Goal: Transaction & Acquisition: Purchase product/service

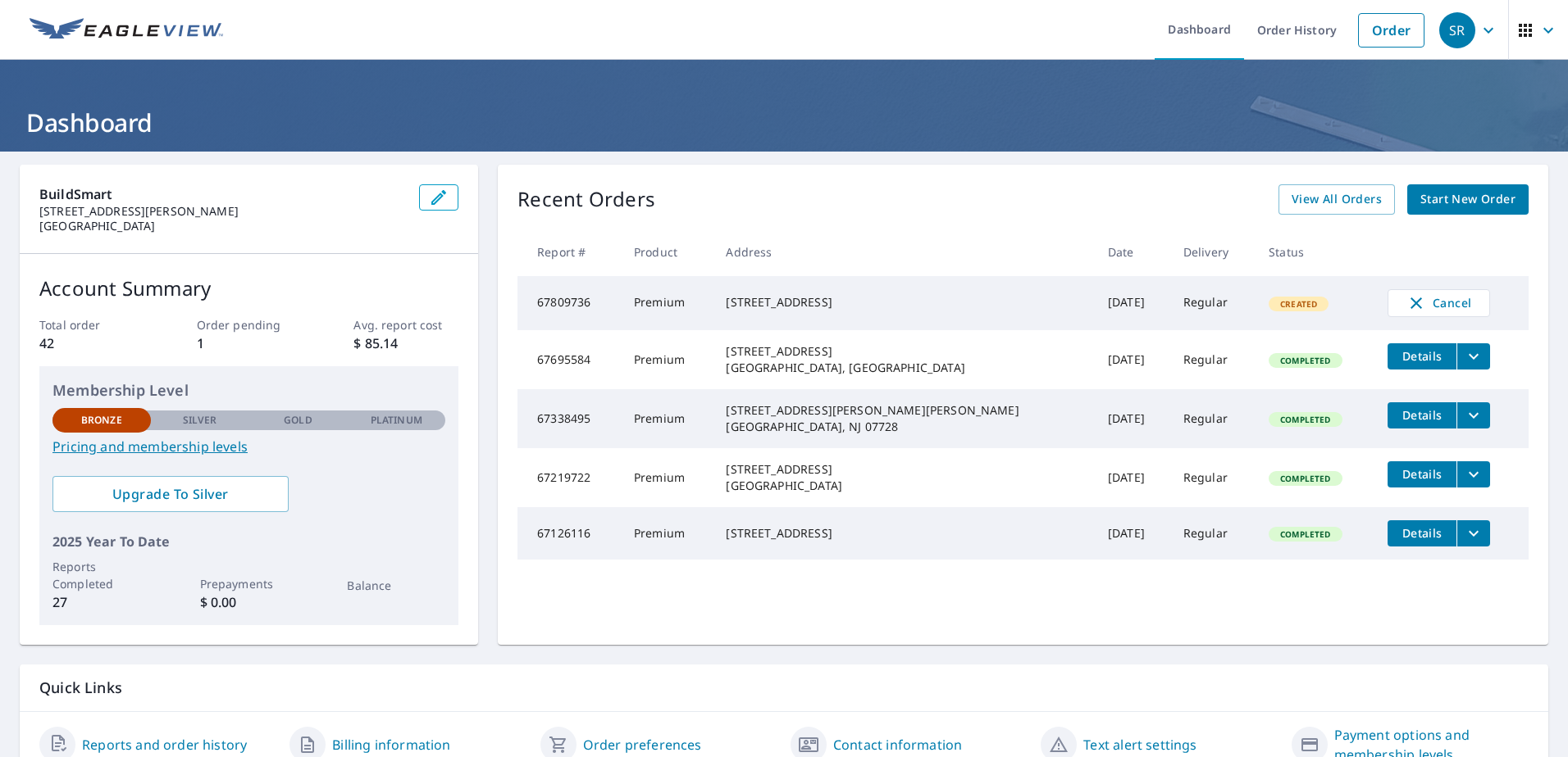
click at [837, 299] on div "[STREET_ADDRESS]" at bounding box center [904, 302] width 355 height 17
click at [814, 301] on div "[STREET_ADDRESS]" at bounding box center [904, 302] width 355 height 17
click at [1397, 357] on span "Details" at bounding box center [1421, 355] width 49 height 16
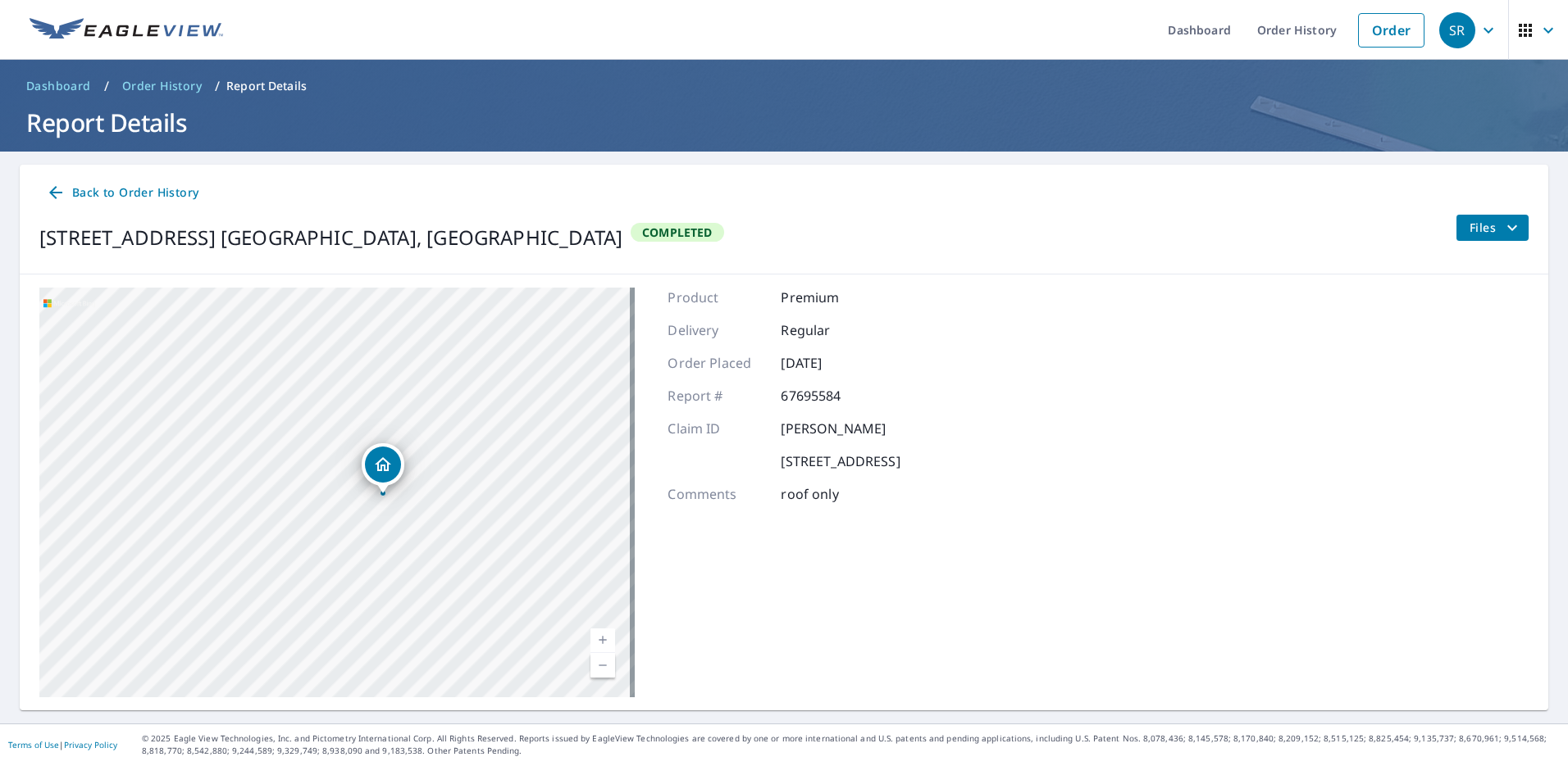
drag, startPoint x: 315, startPoint y: 493, endPoint x: 442, endPoint y: 461, distance: 131.0
click at [442, 461] on div "[STREET_ADDRESS] [GEOGRAPHIC_DATA], [GEOGRAPHIC_DATA]" at bounding box center [337, 492] width 596 height 410
drag, startPoint x: 433, startPoint y: 522, endPoint x: 362, endPoint y: 359, distance: 177.8
click at [362, 359] on div "[STREET_ADDRESS] [GEOGRAPHIC_DATA], [GEOGRAPHIC_DATA]" at bounding box center [337, 492] width 596 height 410
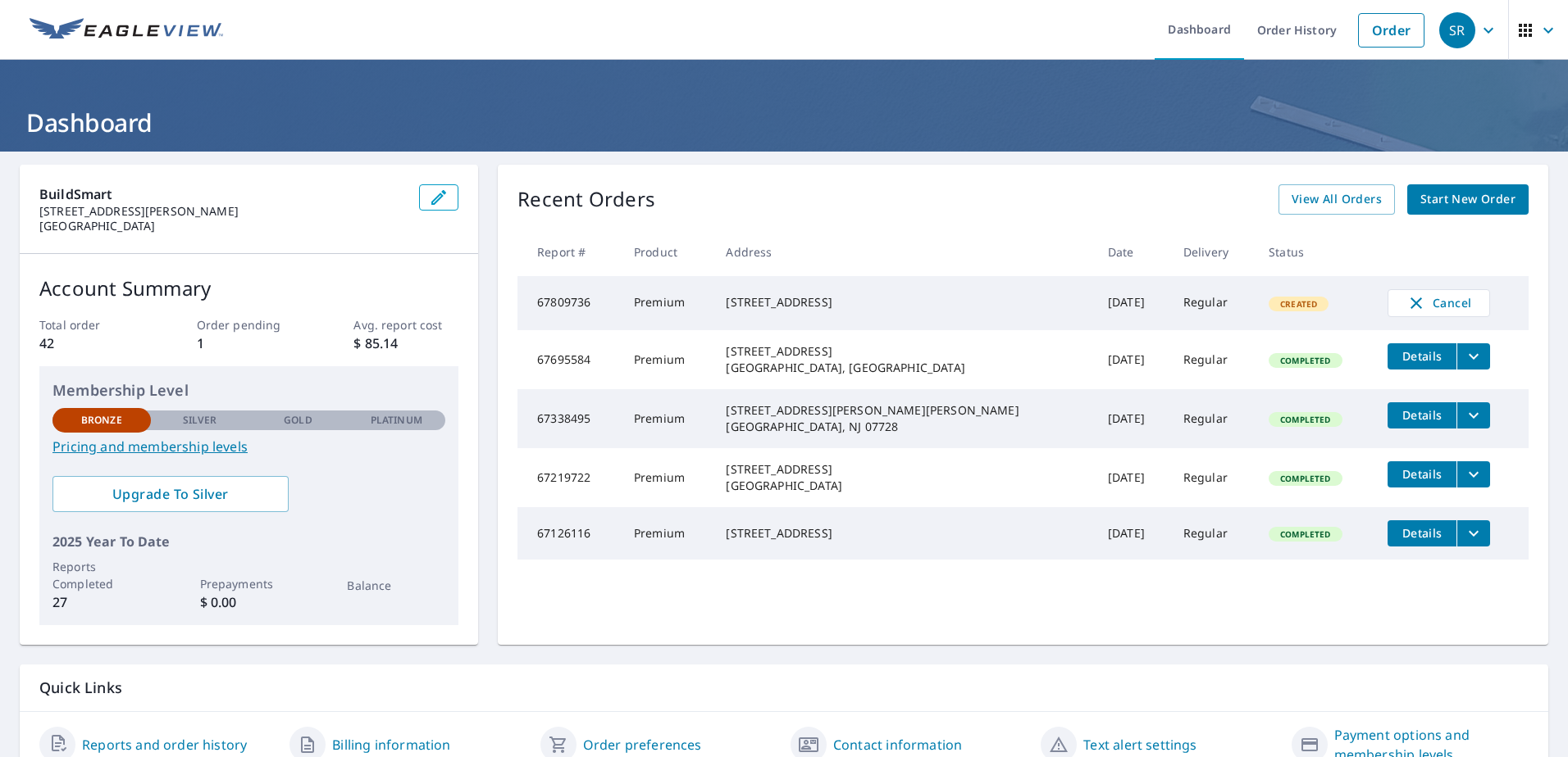
click at [1174, 308] on td "Regular" at bounding box center [1213, 303] width 86 height 54
click at [1270, 310] on span "Created" at bounding box center [1298, 304] width 57 height 11
click at [1196, 25] on link "Dashboard" at bounding box center [1199, 30] width 89 height 60
click at [1282, 31] on link "Order History" at bounding box center [1297, 30] width 106 height 60
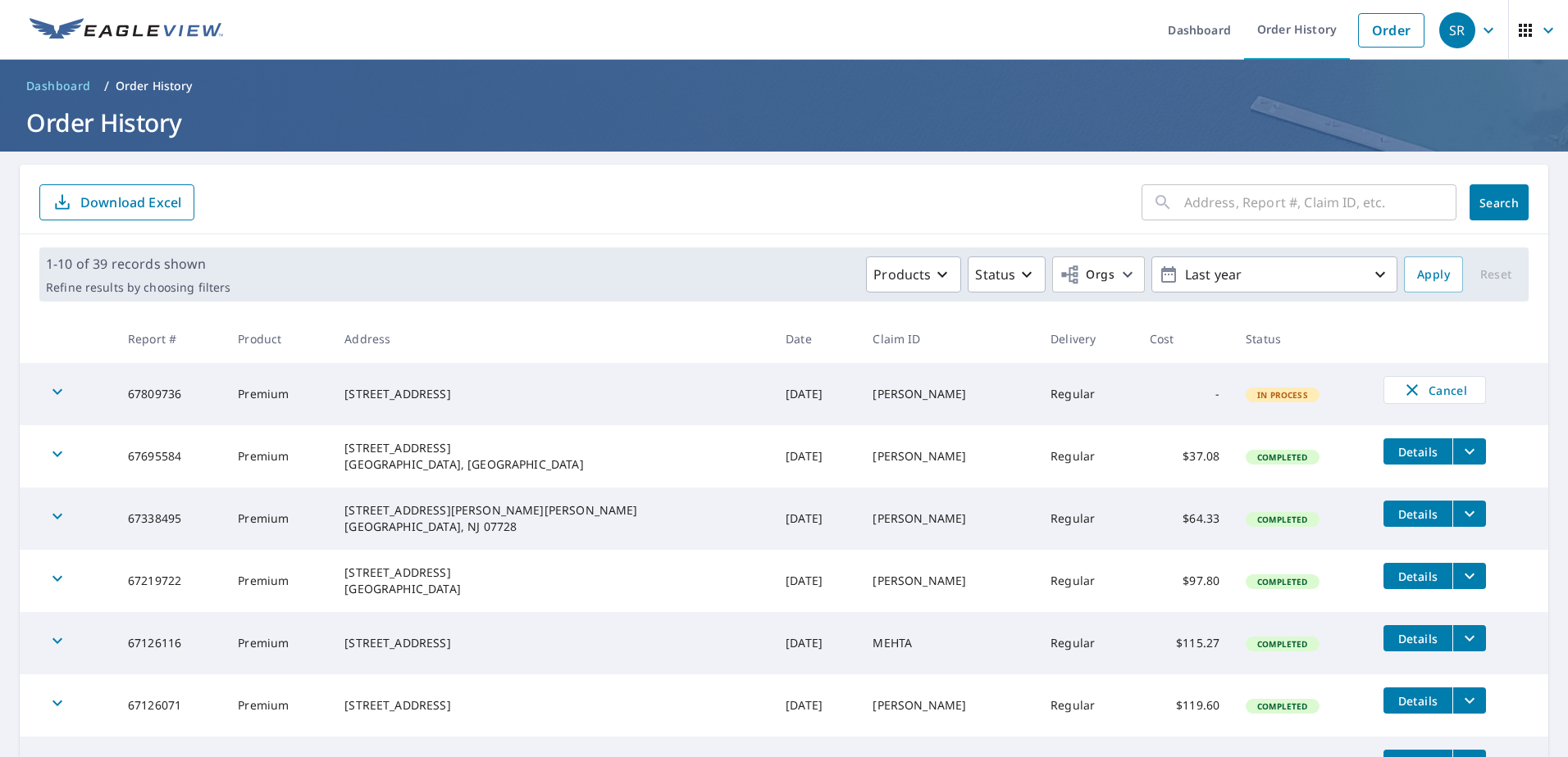
click at [445, 395] on div "[STREET_ADDRESS]" at bounding box center [552, 394] width 415 height 17
click at [49, 391] on icon "button" at bounding box center [57, 392] width 20 height 20
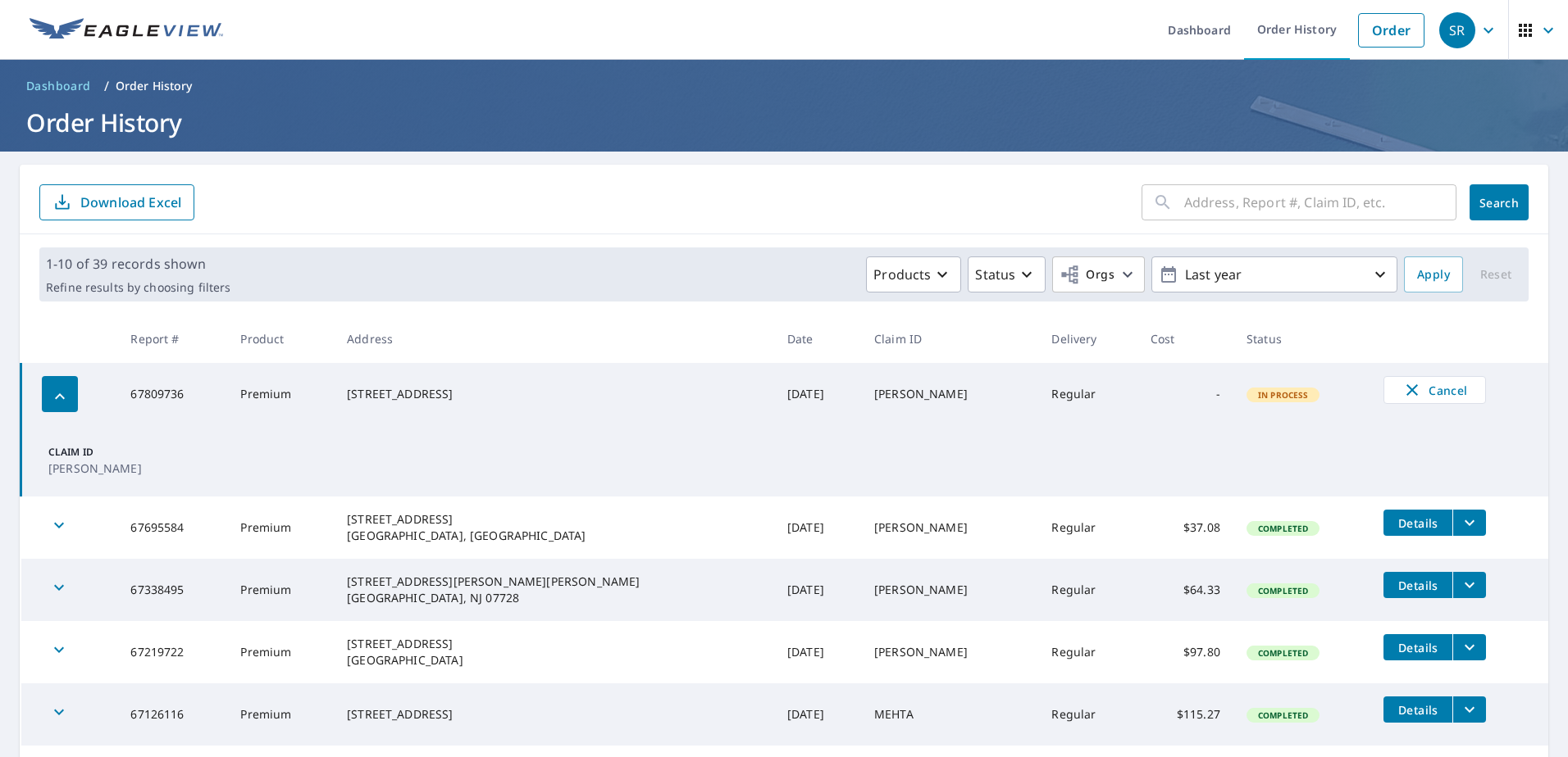
click at [170, 474] on td "Claim ID [PERSON_NAME]" at bounding box center [784, 460] width 1527 height 72
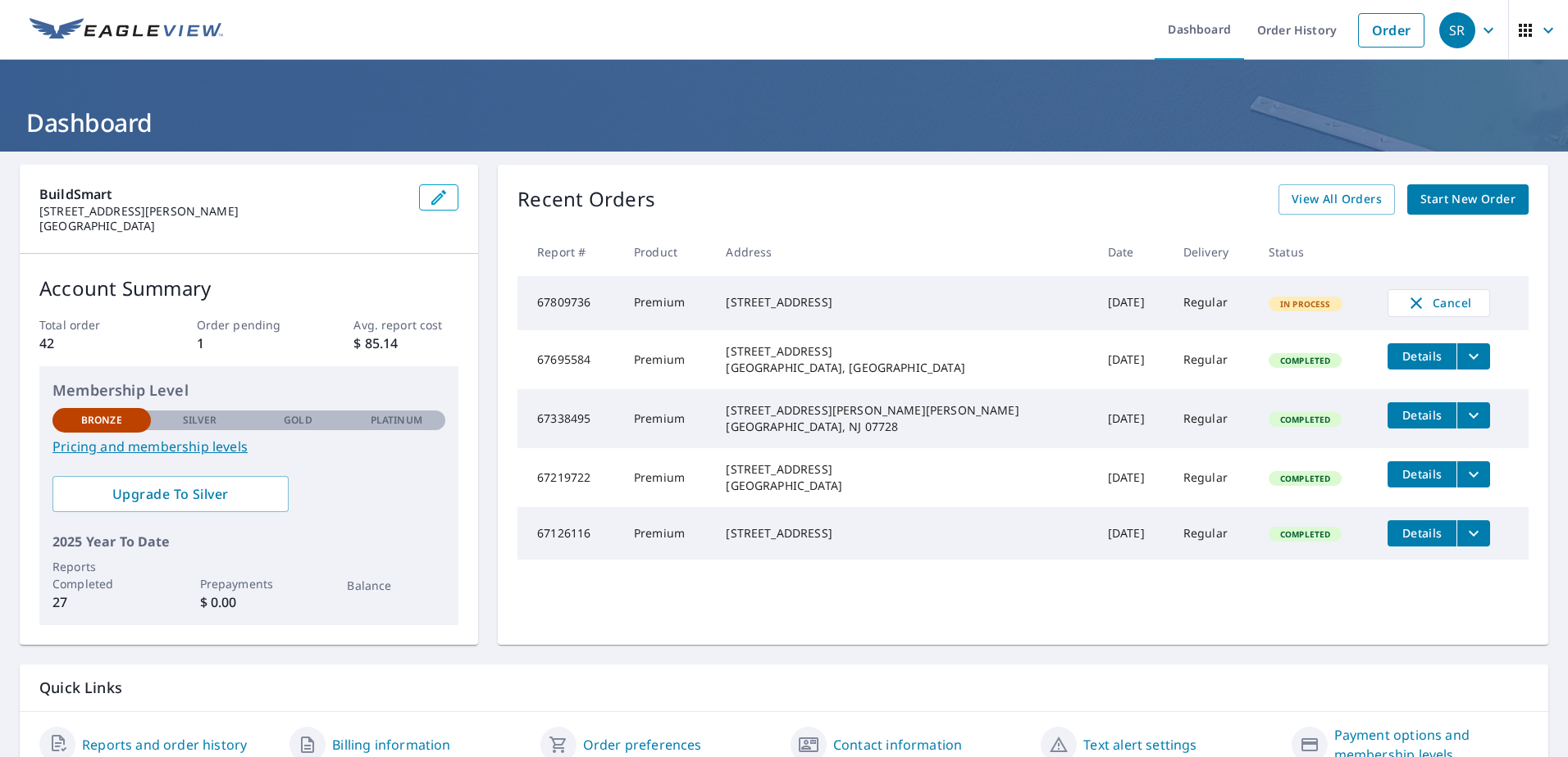
drag, startPoint x: 859, startPoint y: 317, endPoint x: 754, endPoint y: 300, distance: 106.4
click at [754, 300] on td "[STREET_ADDRESS]" at bounding box center [904, 303] width 382 height 54
copy div "[STREET_ADDRESS]"
click at [1444, 195] on span "Start New Order" at bounding box center [1467, 200] width 95 height 20
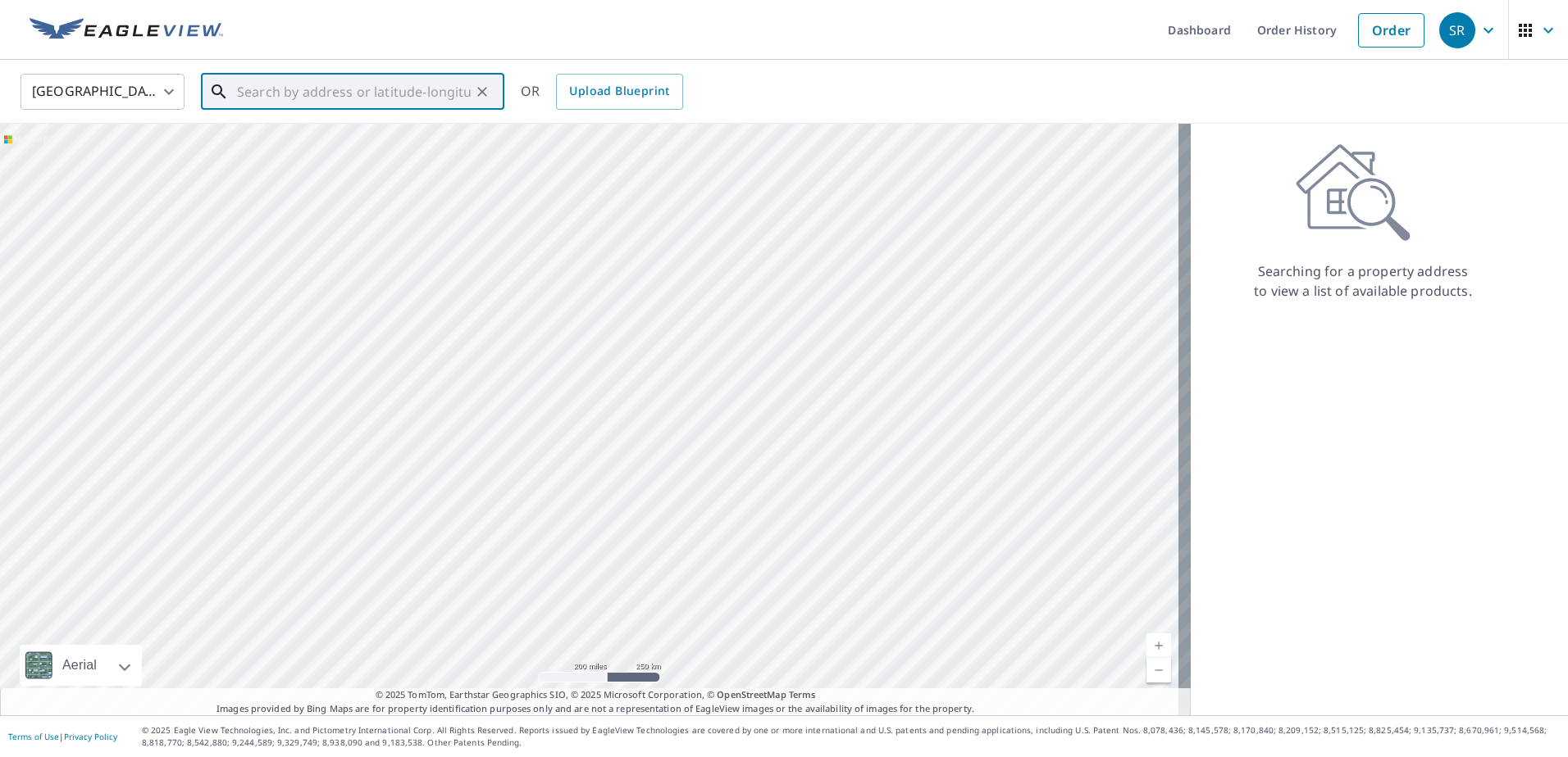
click at [276, 93] on input "text" at bounding box center [354, 91] width 234 height 46
paste input "[STREET_ADDRESS]"
type input "[STREET_ADDRESS]"
click at [797, 73] on div "[GEOGRAPHIC_DATA] [GEOGRAPHIC_DATA] ​ [STREET_ADDRESS] ​ [STREET_ADDRESS] OR Up…" at bounding box center [778, 91] width 1540 height 38
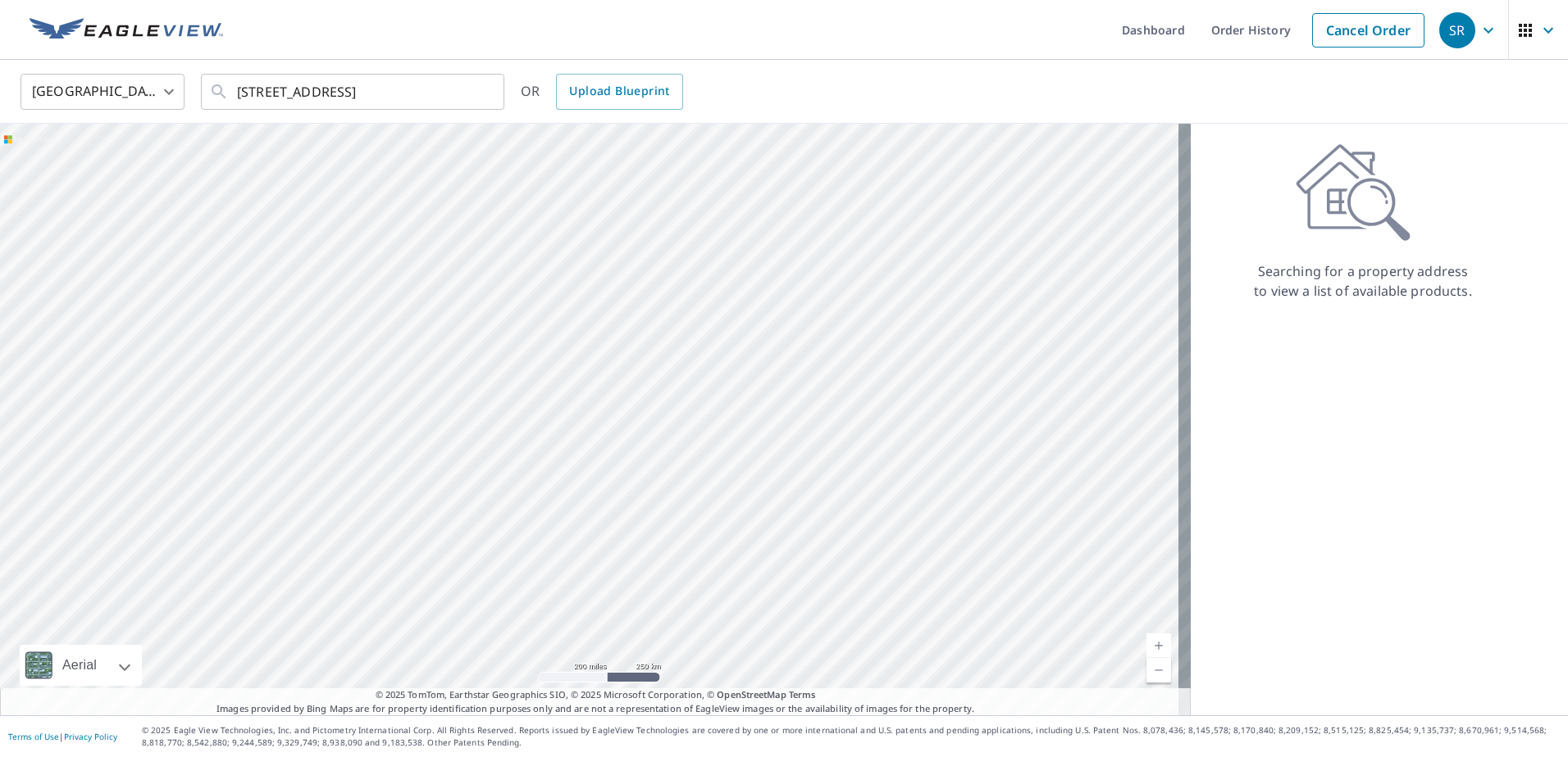
click at [1344, 190] on icon at bounding box center [1352, 193] width 114 height 99
click at [515, 97] on div "[GEOGRAPHIC_DATA] [GEOGRAPHIC_DATA] ​ [STREET_ADDRESS] ​ OR Upload Blueprint" at bounding box center [778, 91] width 1540 height 38
click at [215, 89] on icon at bounding box center [219, 91] width 20 height 20
click at [802, 83] on div "[GEOGRAPHIC_DATA] [GEOGRAPHIC_DATA] ​ [STREET_ADDRESS] ​ OR Upload Blueprint" at bounding box center [778, 91] width 1540 height 38
drag, startPoint x: 642, startPoint y: 363, endPoint x: 1172, endPoint y: 488, distance: 544.5
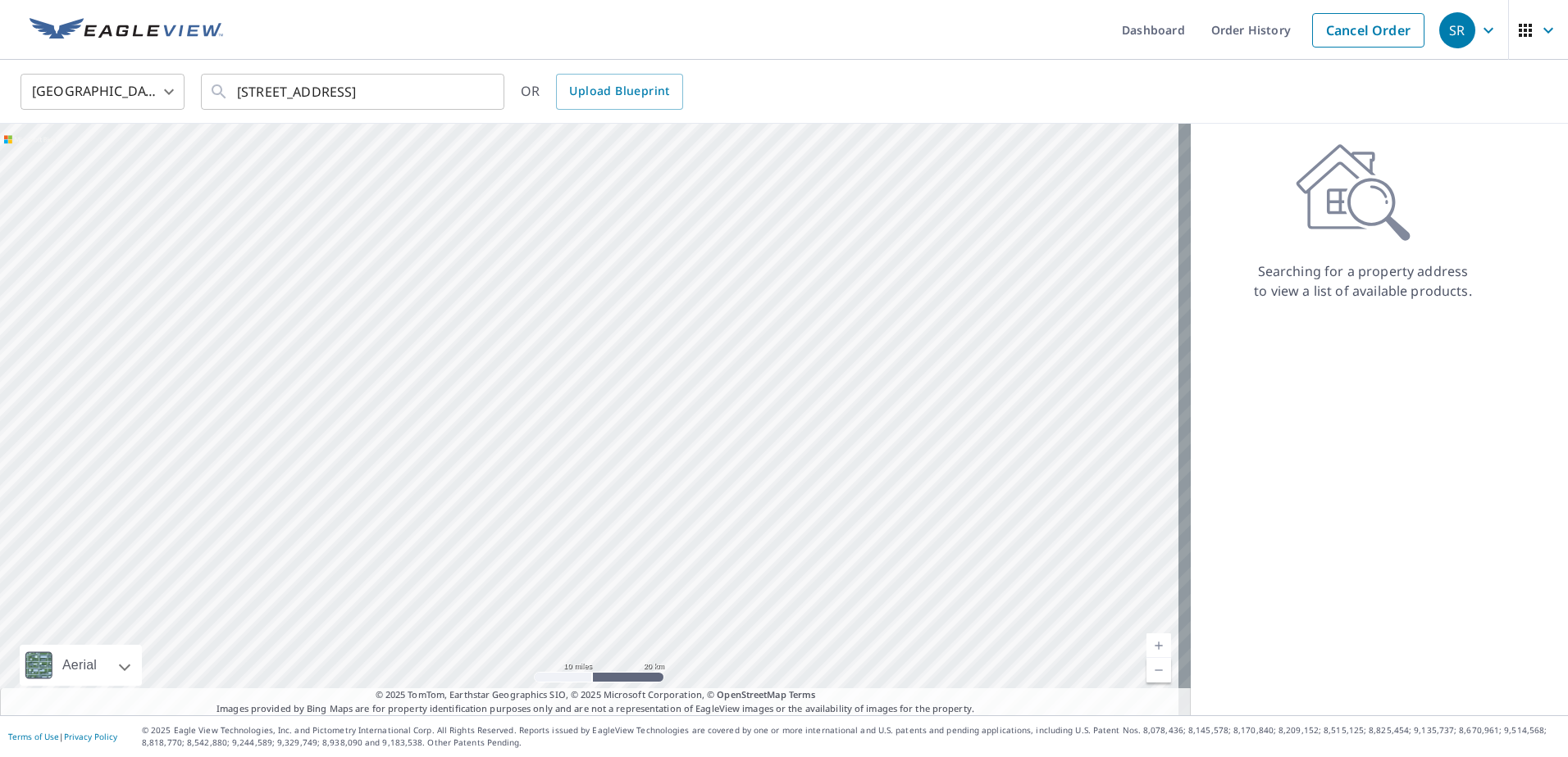
click at [1186, 492] on div "Aerial Road A standard road map Aerial A detailed look from above Labels Labels…" at bounding box center [784, 419] width 1568 height 591
drag, startPoint x: 712, startPoint y: 458, endPoint x: 1347, endPoint y: 456, distance: 635.0
click at [1372, 458] on div "Aerial Road A standard road map Aerial A detailed look from above Labels Labels…" at bounding box center [784, 419] width 1568 height 591
drag, startPoint x: 403, startPoint y: 424, endPoint x: 697, endPoint y: 446, distance: 294.8
click at [697, 446] on div at bounding box center [595, 419] width 1190 height 591
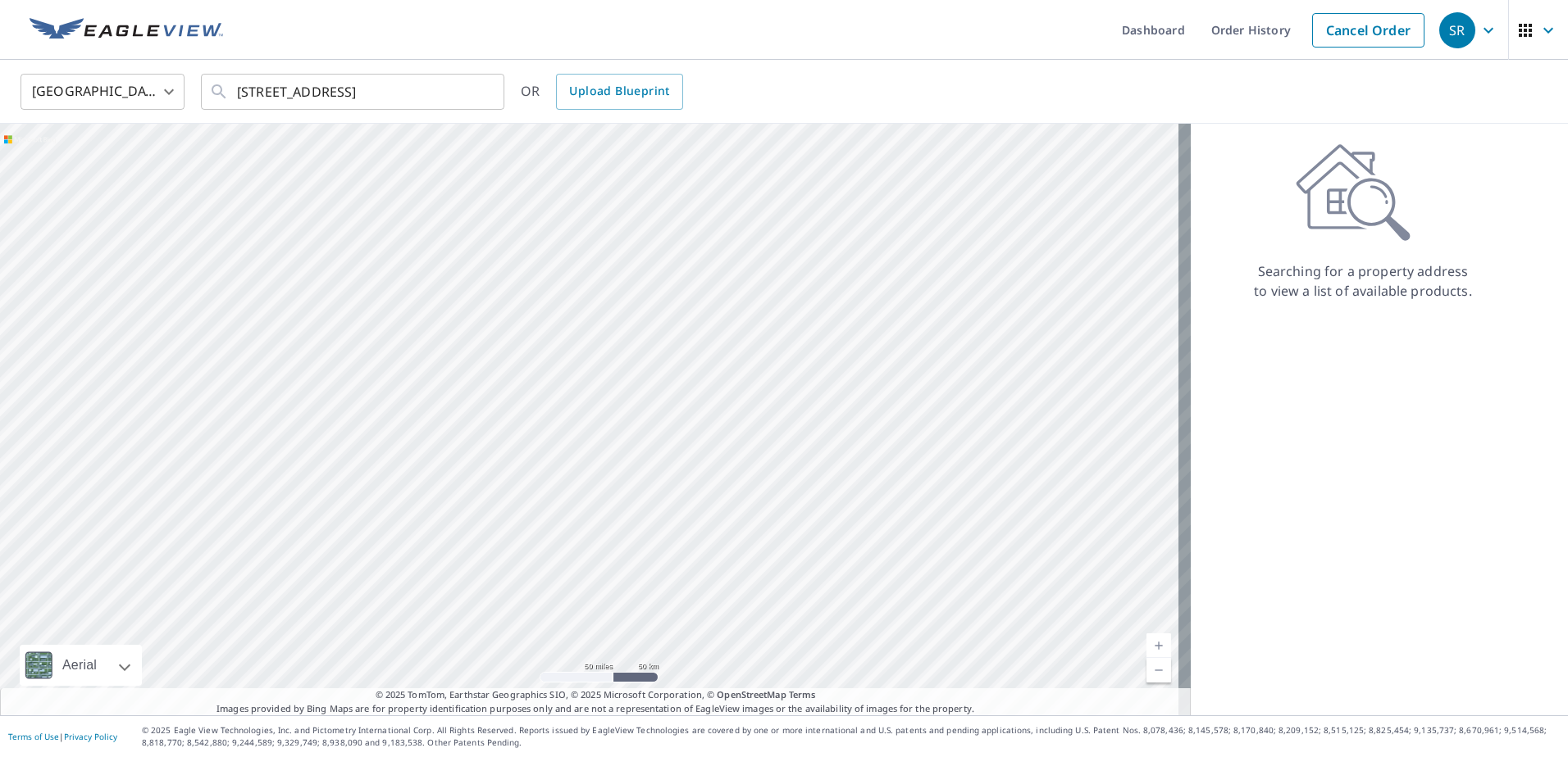
drag, startPoint x: 890, startPoint y: 399, endPoint x: 319, endPoint y: 446, distance: 572.9
click at [342, 445] on div at bounding box center [595, 419] width 1190 height 591
drag, startPoint x: 913, startPoint y: 402, endPoint x: 493, endPoint y: 388, distance: 420.2
click at [493, 388] on div at bounding box center [595, 419] width 1190 height 591
click at [629, 406] on div at bounding box center [595, 419] width 1190 height 591
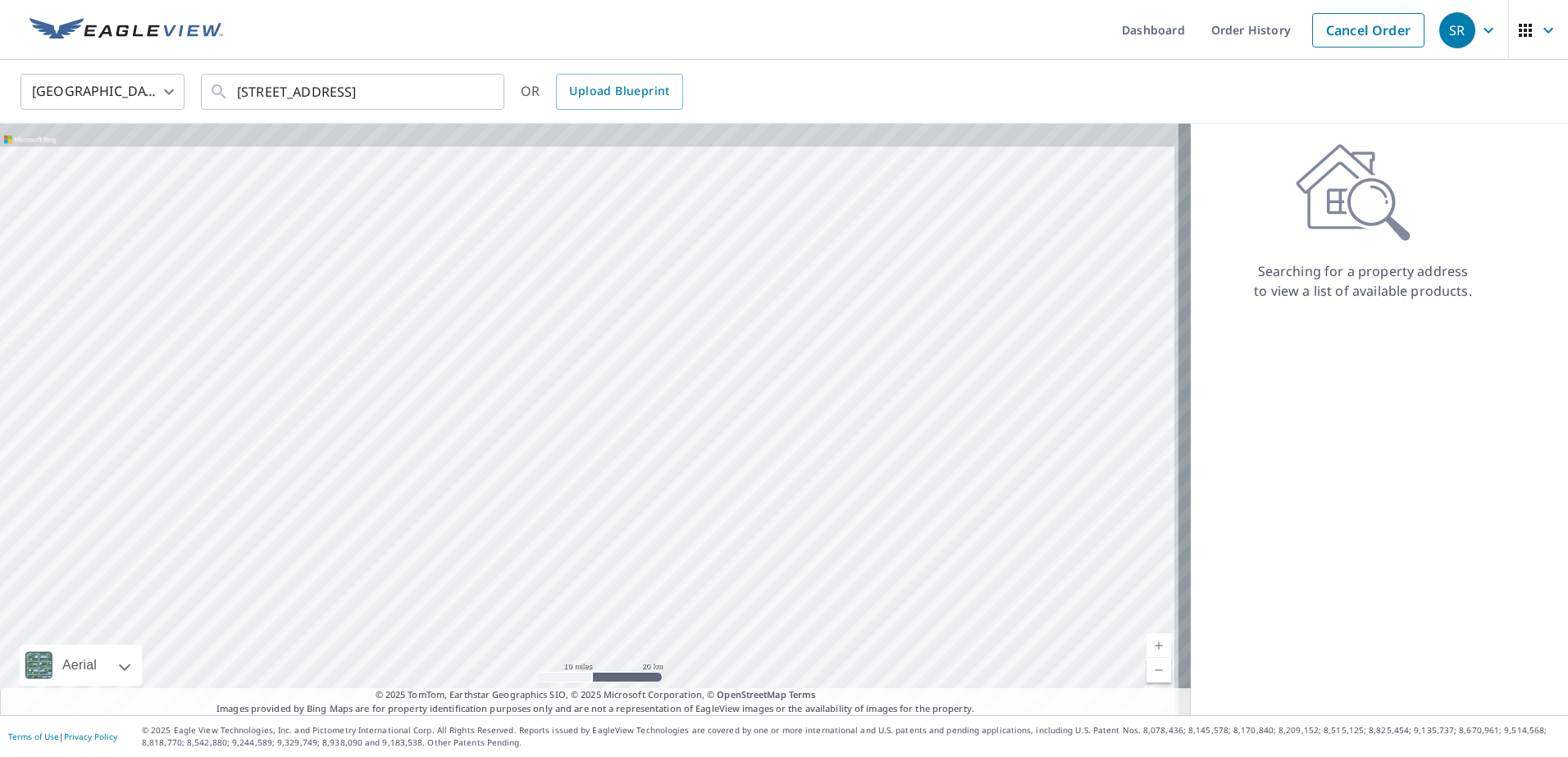
drag, startPoint x: 641, startPoint y: 289, endPoint x: 574, endPoint y: 576, distance: 294.7
click at [579, 576] on div at bounding box center [595, 419] width 1190 height 591
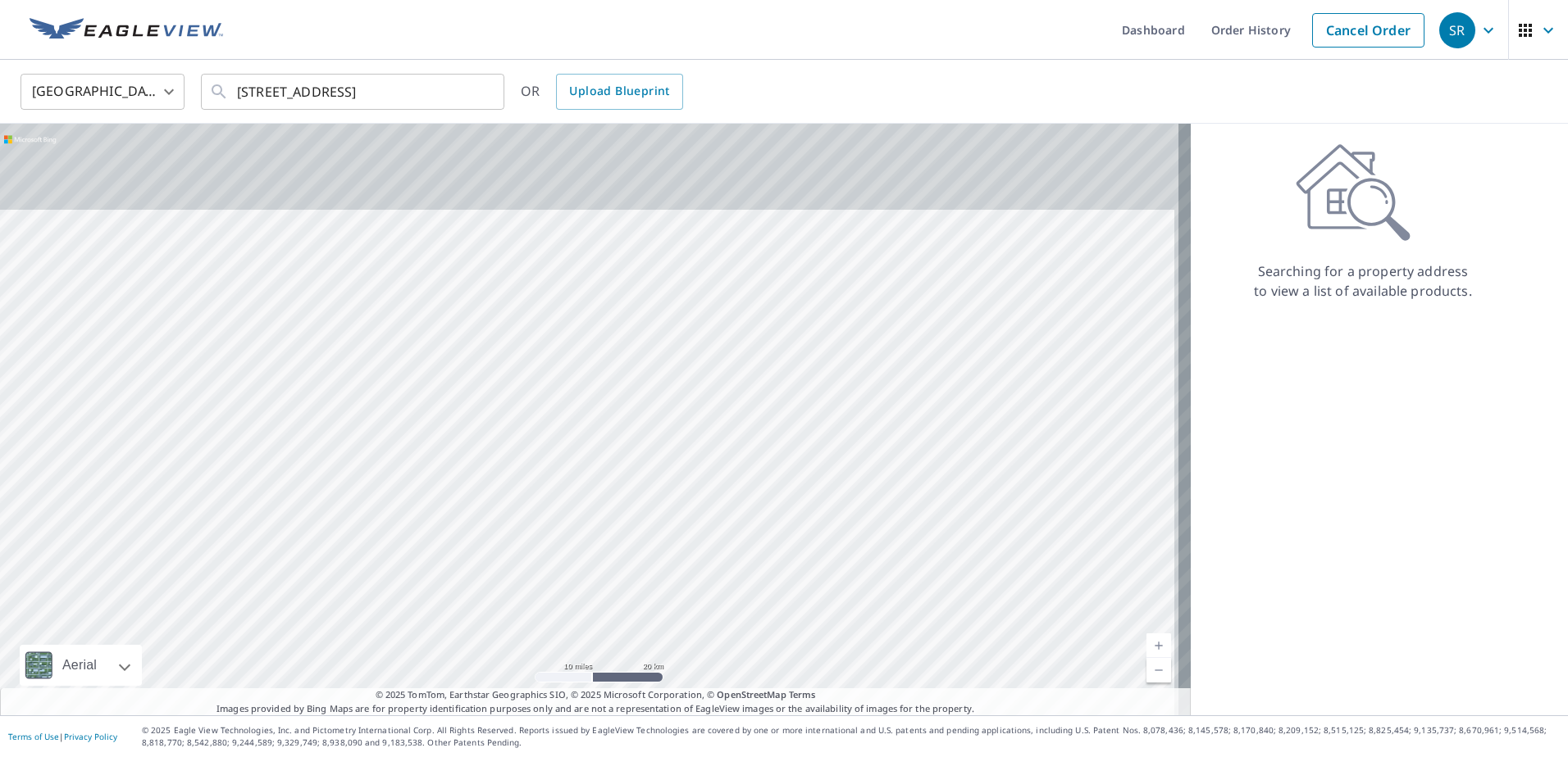
drag, startPoint x: 655, startPoint y: 392, endPoint x: 639, endPoint y: 522, distance: 131.0
click at [642, 521] on div at bounding box center [595, 419] width 1190 height 591
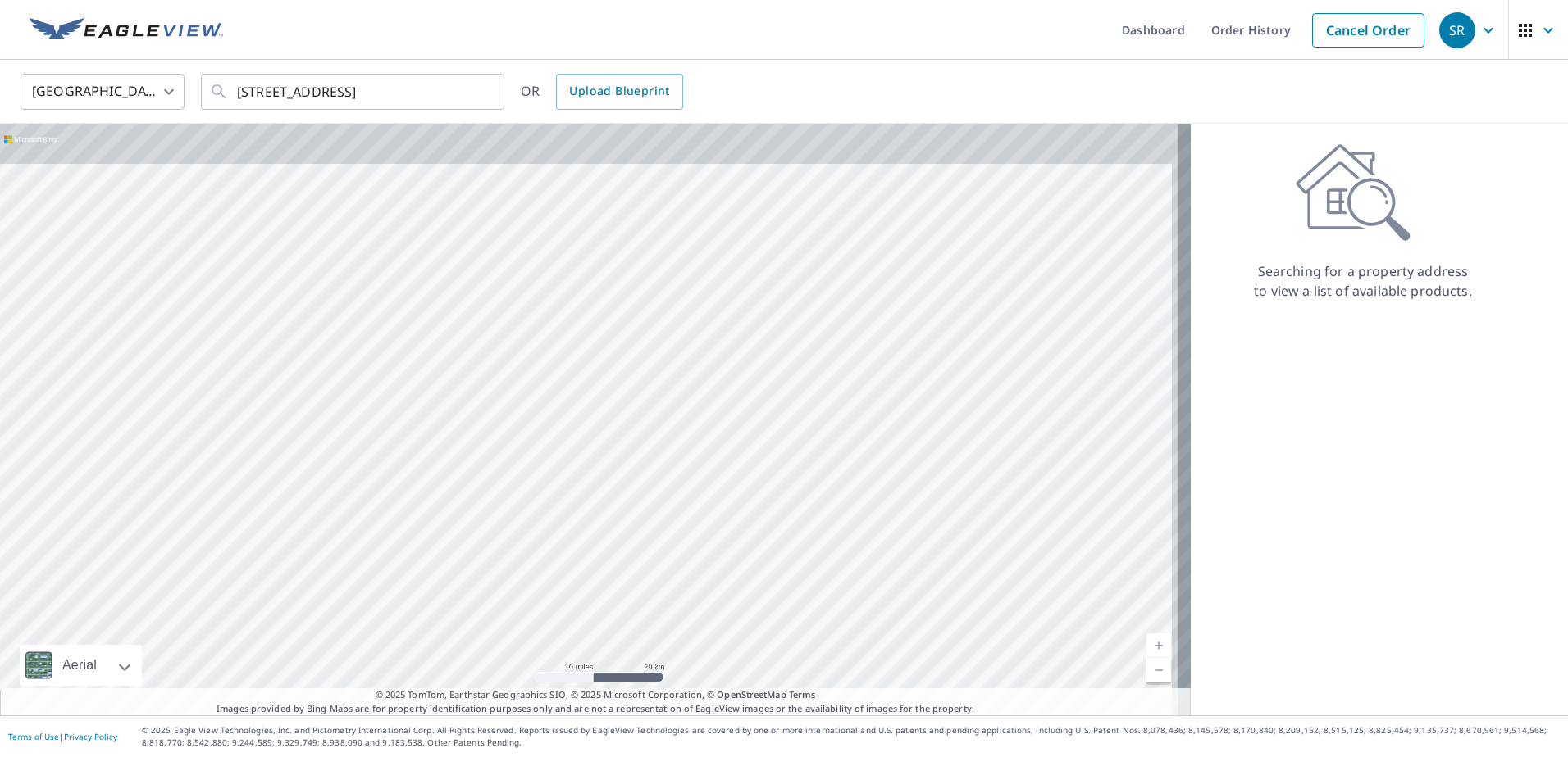
drag, startPoint x: 679, startPoint y: 233, endPoint x: 624, endPoint y: 472, distance: 245.2
click at [617, 541] on div at bounding box center [595, 419] width 1190 height 591
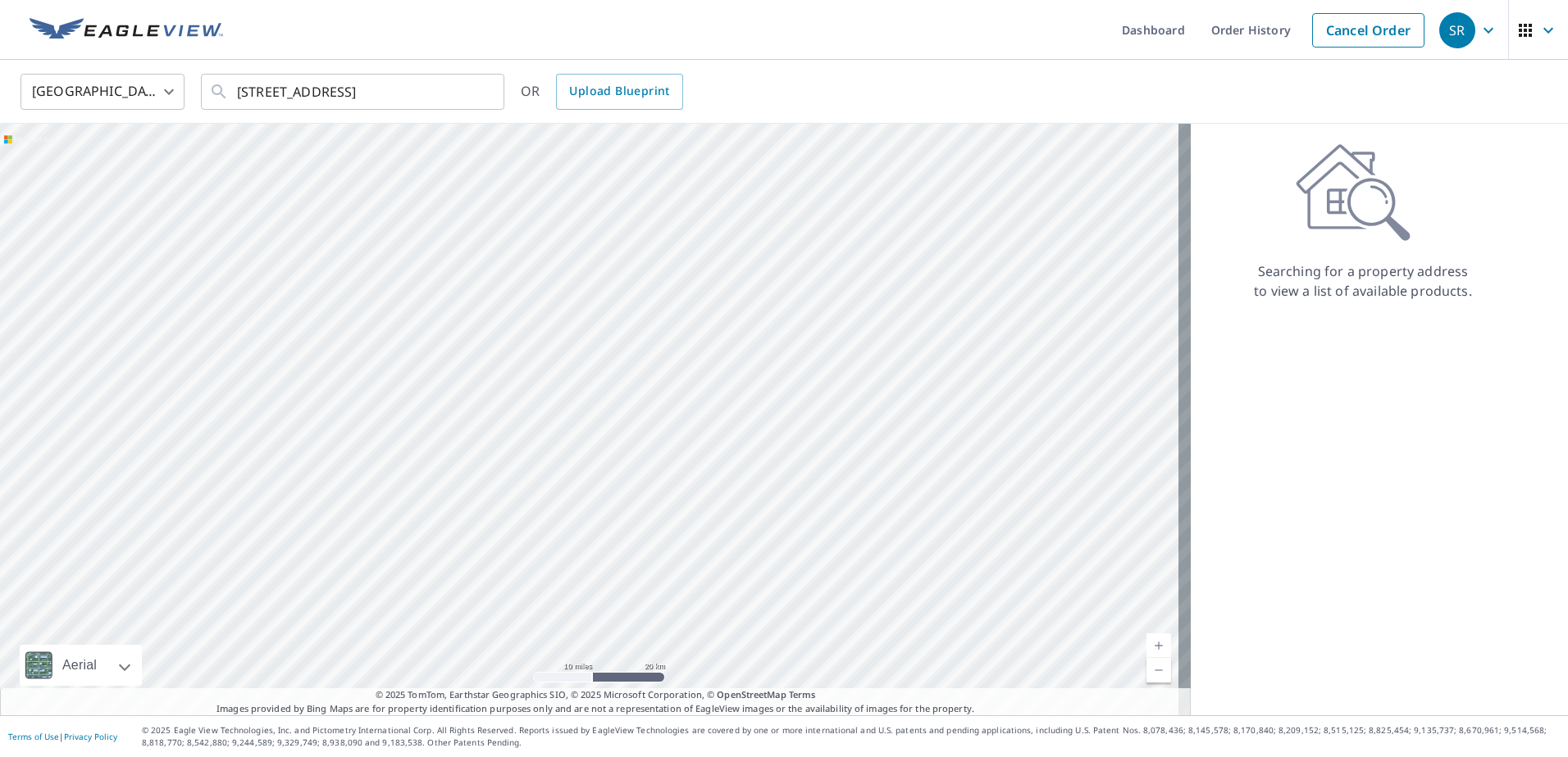
drag, startPoint x: 681, startPoint y: 309, endPoint x: 651, endPoint y: 387, distance: 83.6
click at [651, 387] on div at bounding box center [595, 419] width 1190 height 591
drag, startPoint x: 391, startPoint y: 320, endPoint x: 657, endPoint y: 528, distance: 337.7
click at [657, 528] on div at bounding box center [595, 419] width 1190 height 591
drag, startPoint x: 411, startPoint y: 400, endPoint x: 568, endPoint y: 499, distance: 185.6
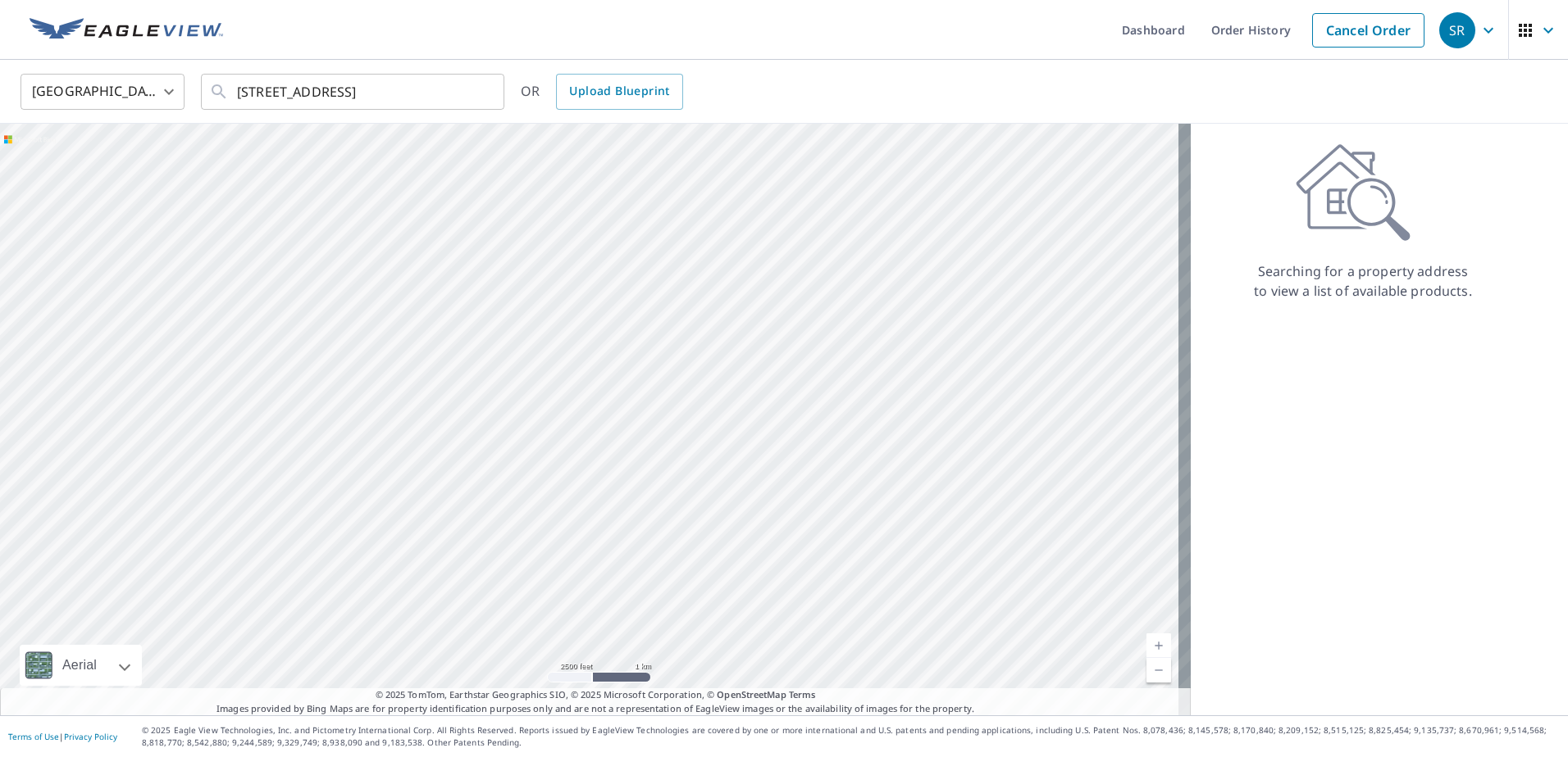
click at [568, 499] on div at bounding box center [595, 419] width 1190 height 591
drag, startPoint x: 469, startPoint y: 227, endPoint x: 514, endPoint y: 467, distance: 244.2
click at [514, 467] on div at bounding box center [595, 419] width 1190 height 591
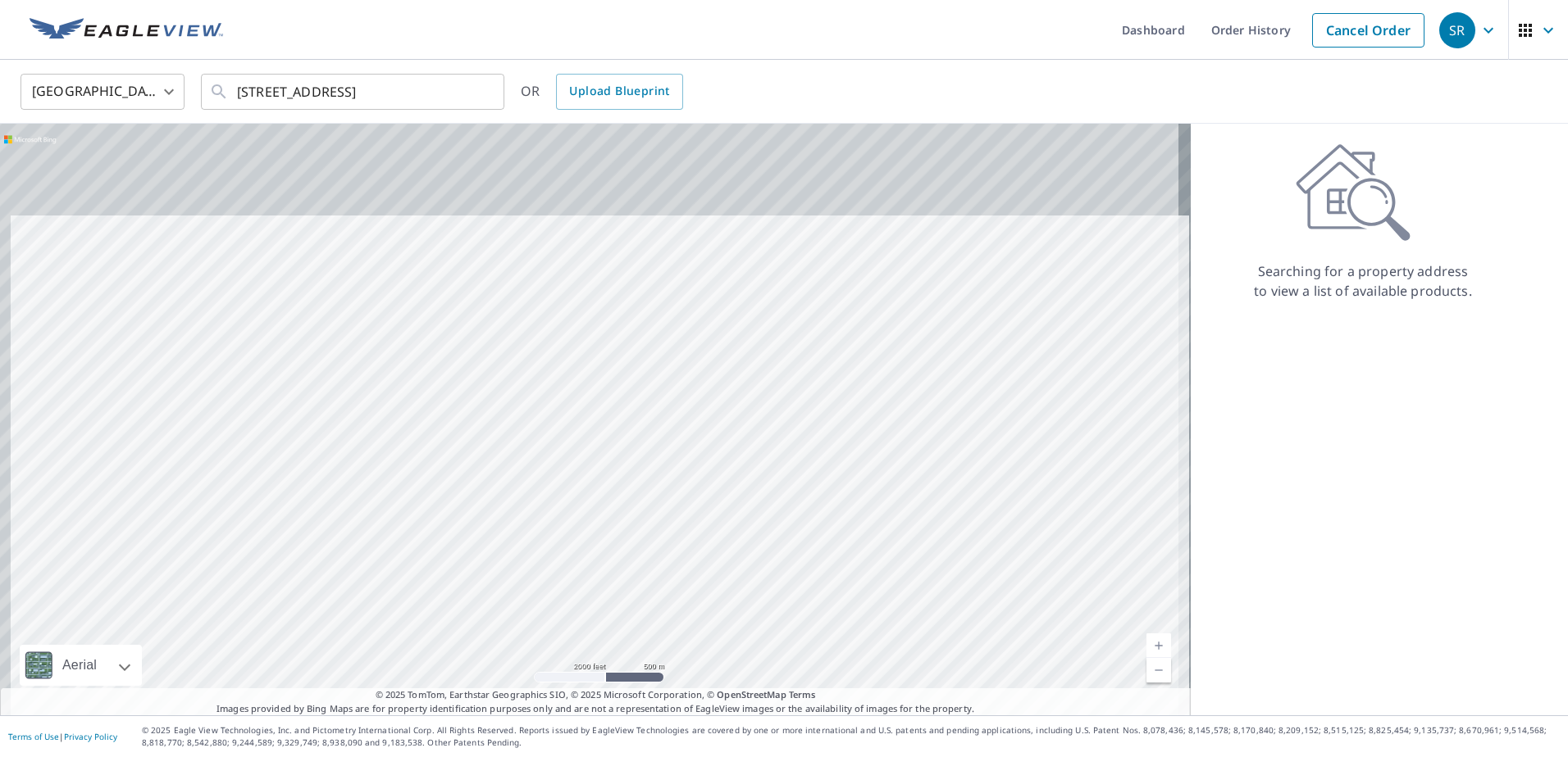
drag, startPoint x: 489, startPoint y: 350, endPoint x: 519, endPoint y: 593, distance: 244.8
click at [520, 593] on div at bounding box center [595, 419] width 1190 height 591
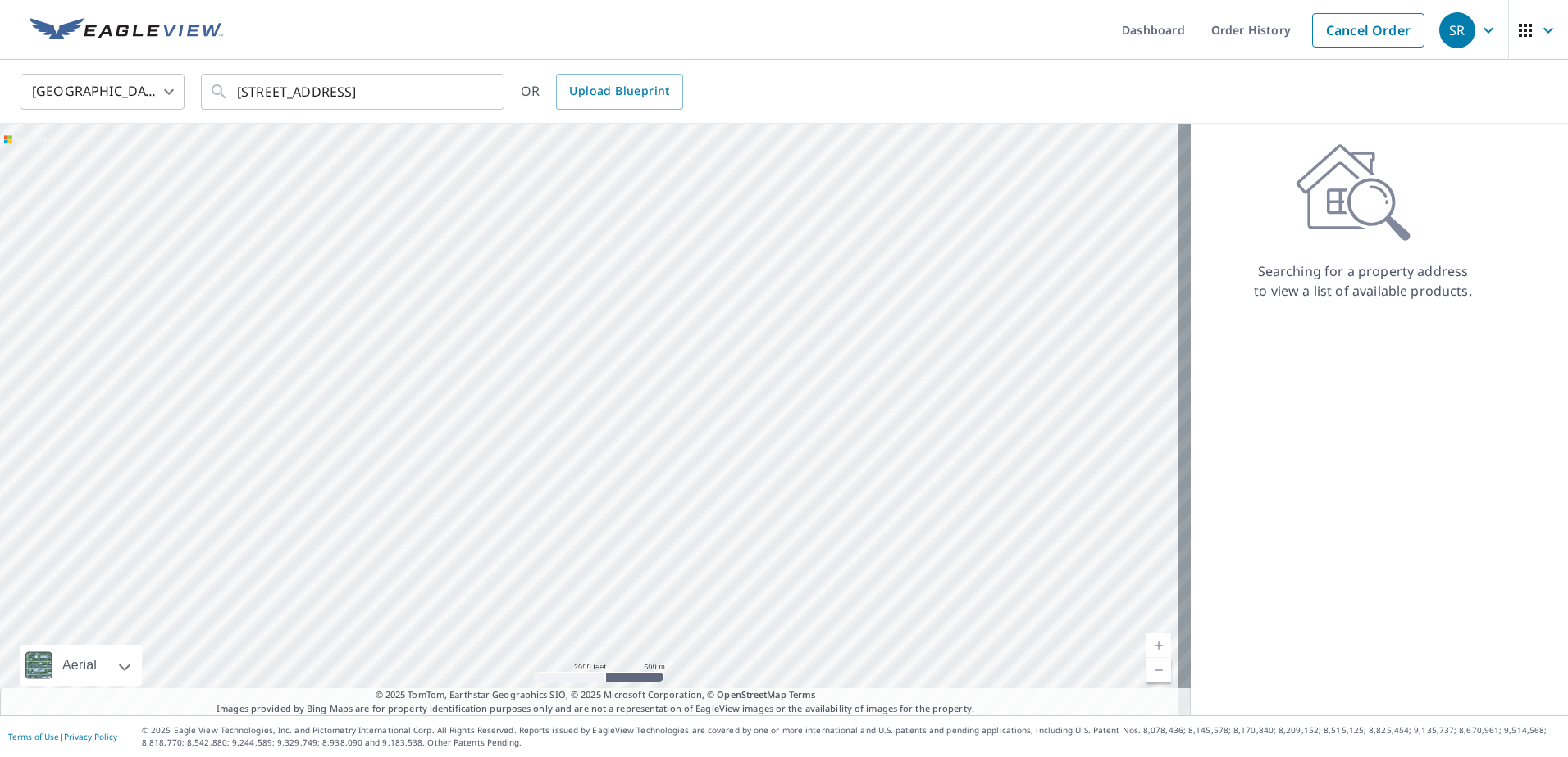
drag, startPoint x: 470, startPoint y: 555, endPoint x: 486, endPoint y: 380, distance: 175.7
click at [486, 380] on div at bounding box center [595, 419] width 1190 height 591
drag, startPoint x: 425, startPoint y: 263, endPoint x: 516, endPoint y: 610, distance: 358.7
click at [517, 610] on div at bounding box center [595, 419] width 1190 height 591
drag, startPoint x: 556, startPoint y: 551, endPoint x: 578, endPoint y: 589, distance: 43.9
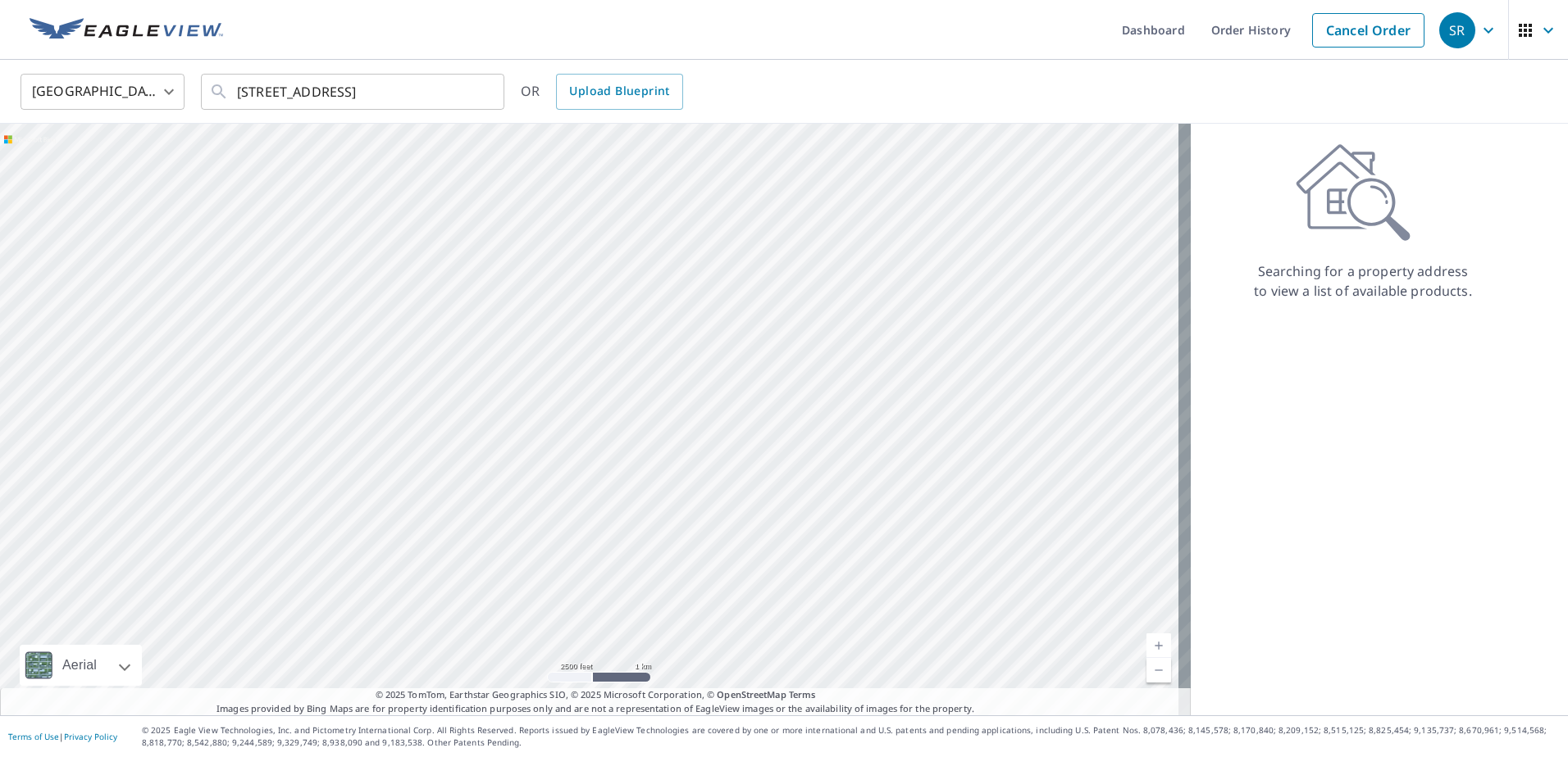
click at [578, 589] on div at bounding box center [595, 419] width 1190 height 591
drag, startPoint x: 492, startPoint y: 334, endPoint x: 462, endPoint y: 242, distance: 96.8
click at [462, 244] on div at bounding box center [595, 419] width 1190 height 591
drag, startPoint x: 613, startPoint y: 556, endPoint x: 502, endPoint y: 201, distance: 371.9
click at [502, 201] on div at bounding box center [595, 419] width 1190 height 591
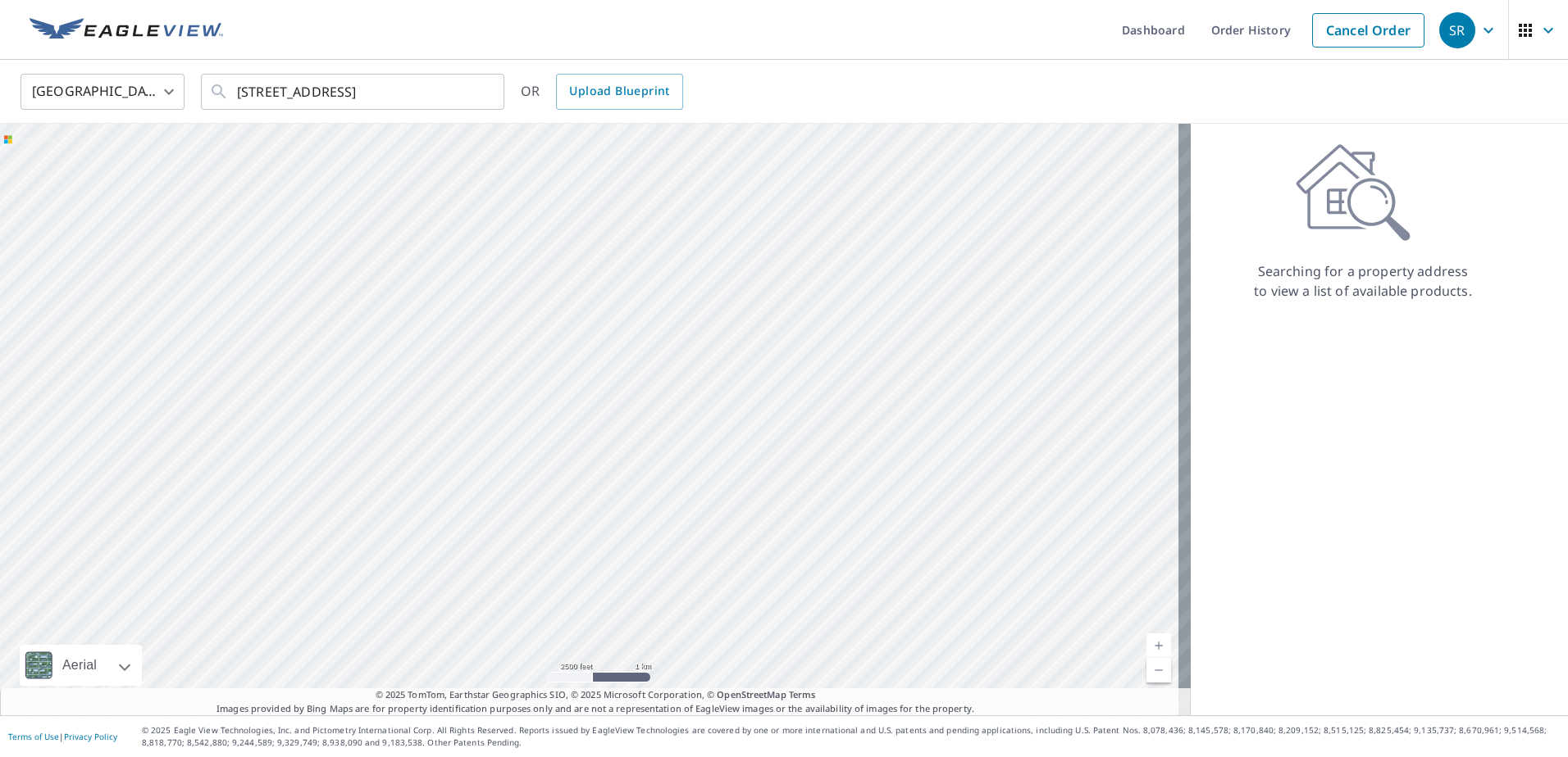
drag, startPoint x: 493, startPoint y: 297, endPoint x: 535, endPoint y: 441, distance: 150.0
click at [535, 441] on div at bounding box center [595, 419] width 1190 height 591
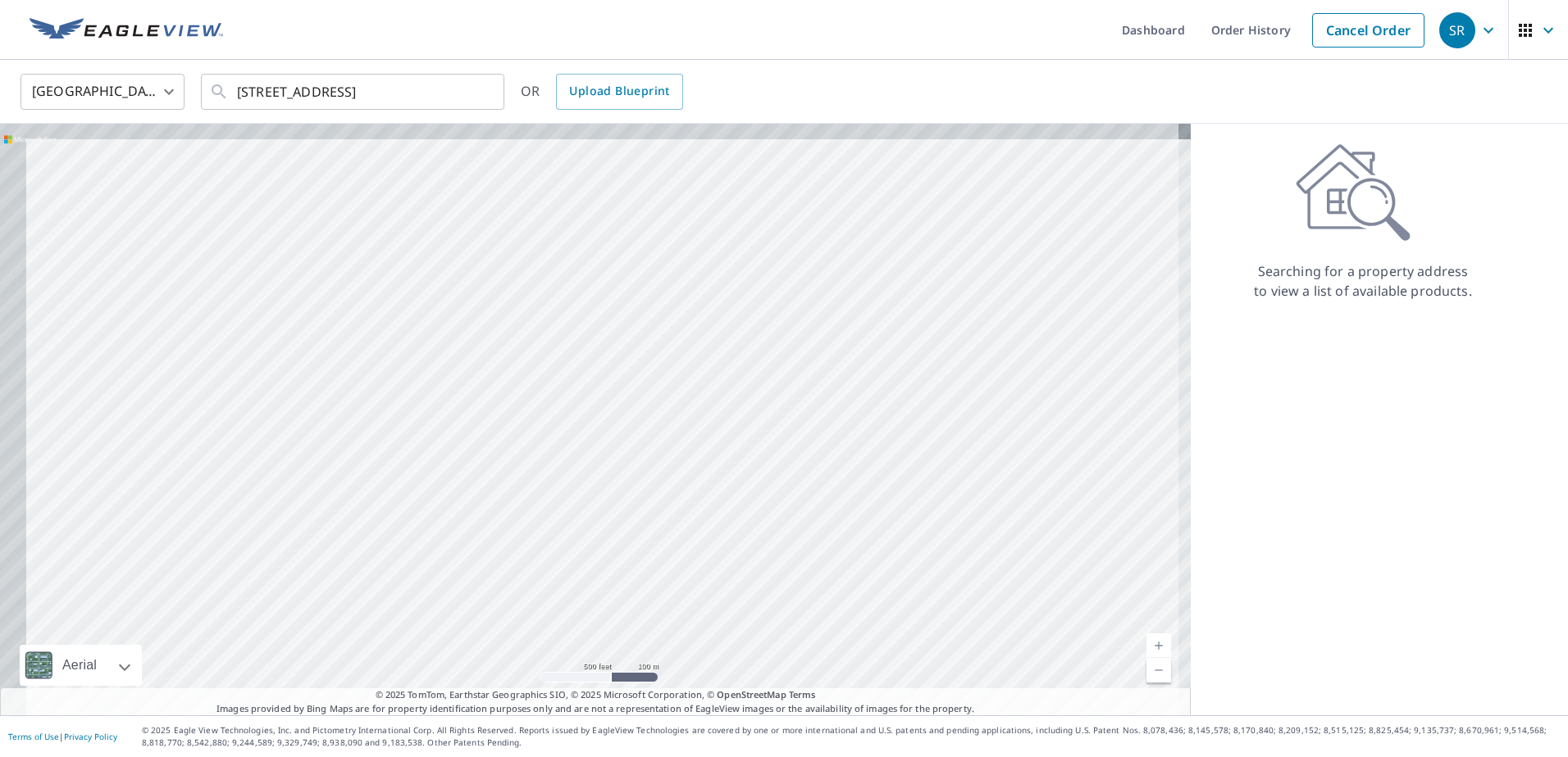
drag, startPoint x: 238, startPoint y: 321, endPoint x: 480, endPoint y: 480, distance: 289.6
click at [480, 480] on div at bounding box center [595, 419] width 1190 height 591
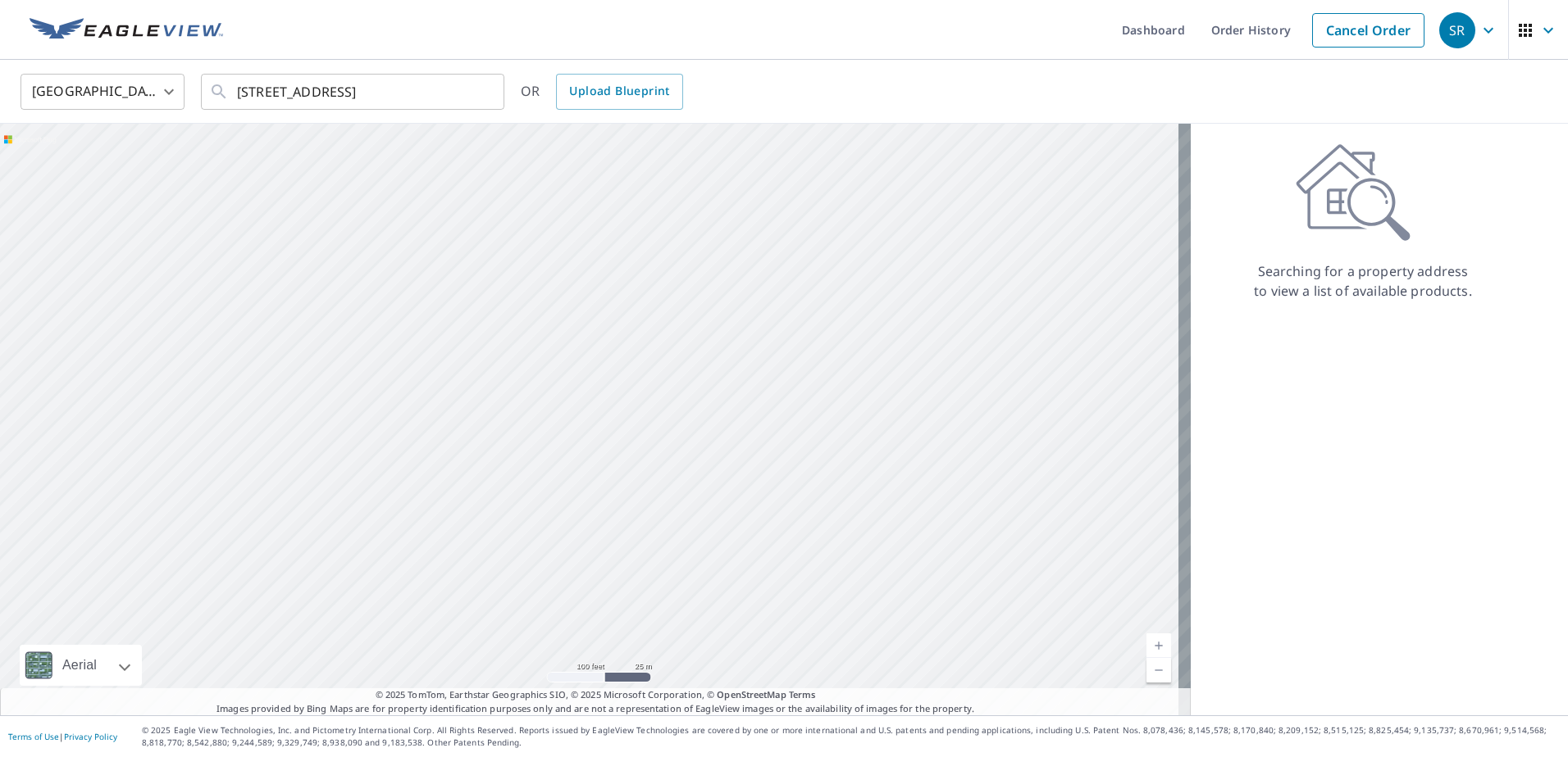
drag, startPoint x: 447, startPoint y: 299, endPoint x: 530, endPoint y: 557, distance: 271.0
click at [530, 557] on div at bounding box center [595, 419] width 1190 height 591
drag, startPoint x: 677, startPoint y: 221, endPoint x: 689, endPoint y: 424, distance: 203.4
click at [689, 424] on div at bounding box center [595, 419] width 1190 height 591
click at [610, 410] on div at bounding box center [595, 419] width 1190 height 591
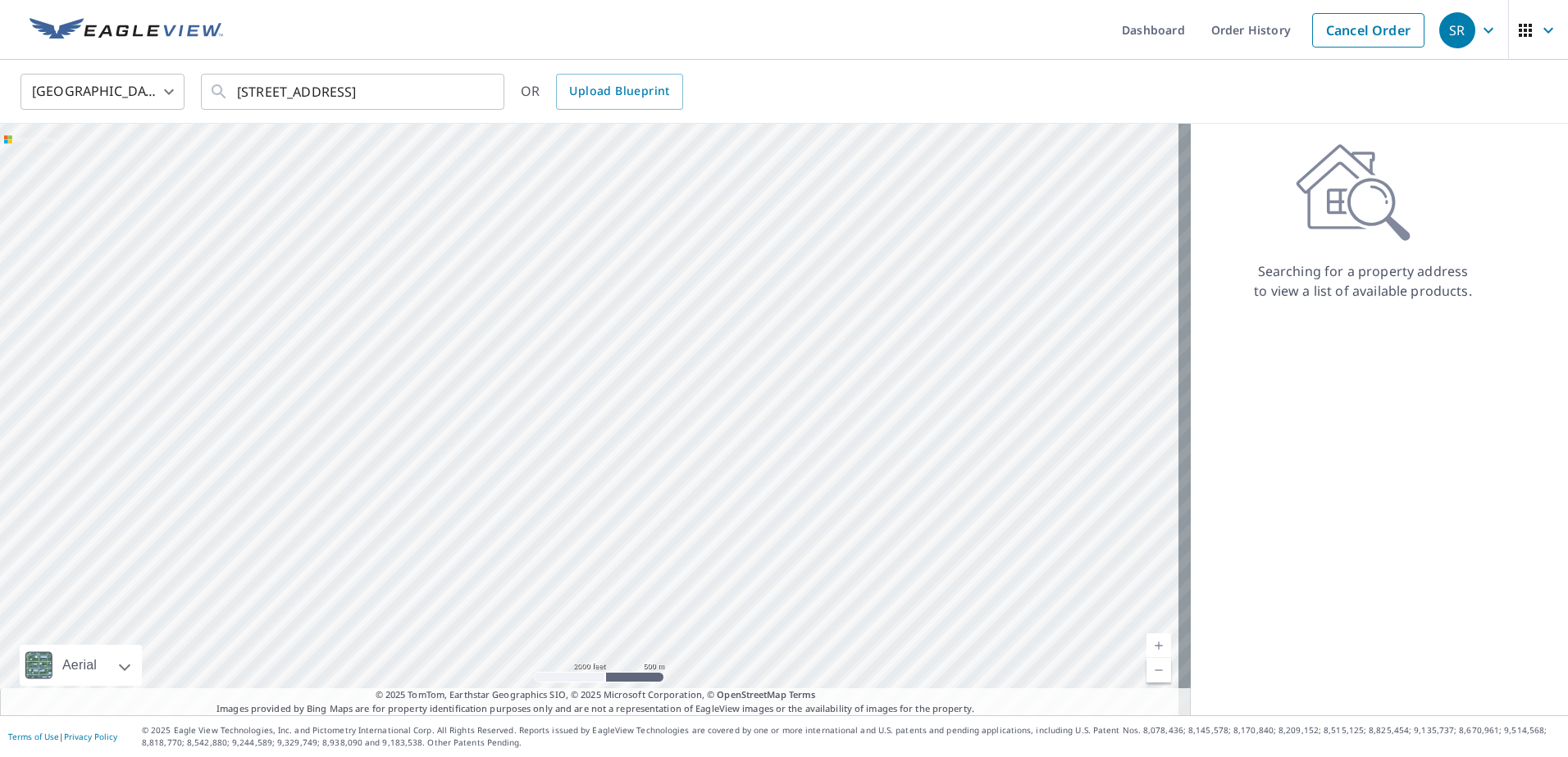
drag, startPoint x: 607, startPoint y: 231, endPoint x: 621, endPoint y: 604, distance: 373.3
click at [624, 605] on div at bounding box center [595, 419] width 1190 height 591
drag, startPoint x: 527, startPoint y: 276, endPoint x: 580, endPoint y: 547, distance: 276.1
click at [580, 548] on div at bounding box center [595, 419] width 1190 height 591
drag, startPoint x: 533, startPoint y: 327, endPoint x: 549, endPoint y: 542, distance: 215.6
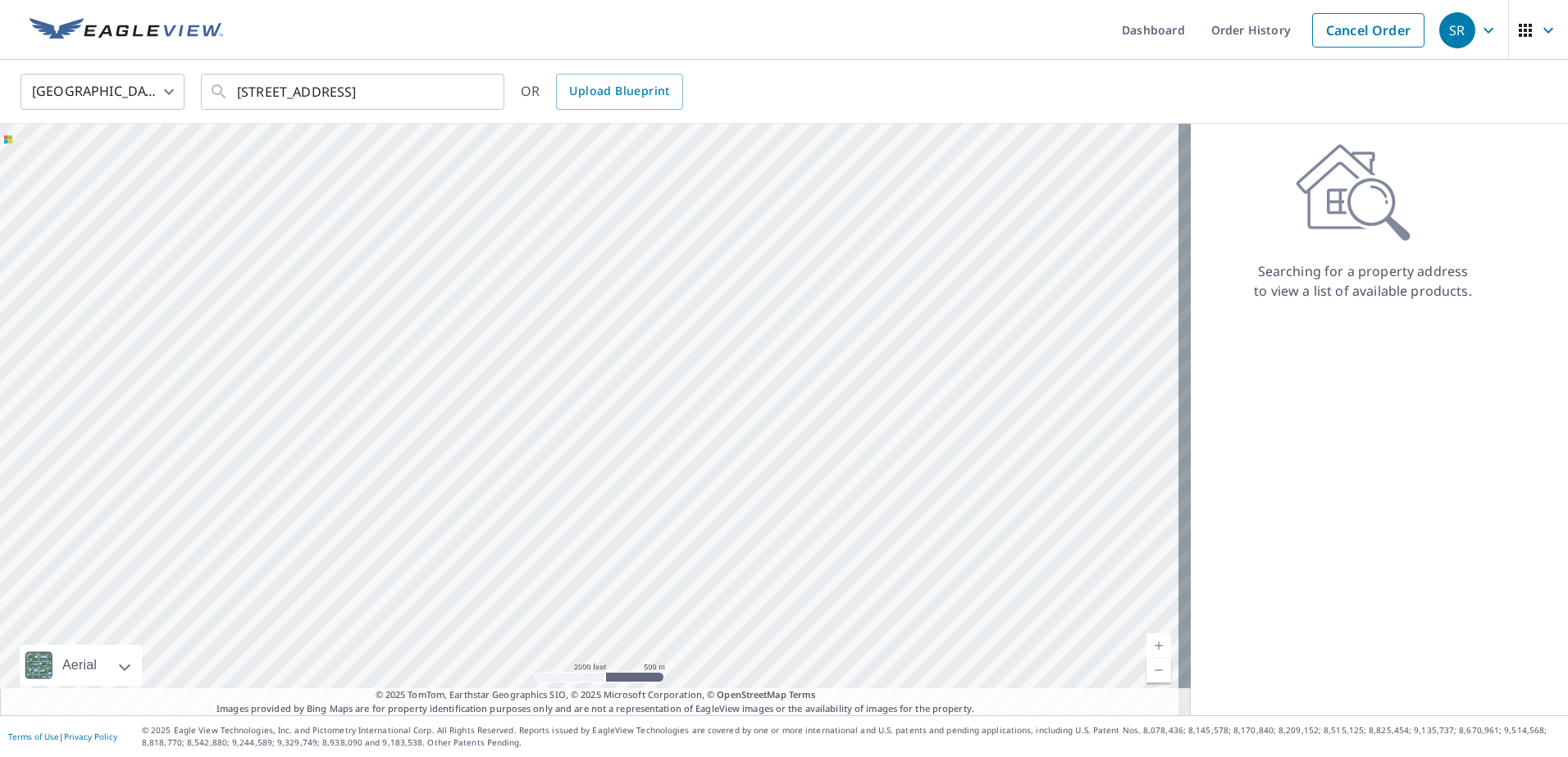
click at [553, 548] on div at bounding box center [595, 419] width 1190 height 591
drag, startPoint x: 579, startPoint y: 329, endPoint x: 515, endPoint y: 468, distance: 153.0
click at [515, 468] on div at bounding box center [595, 419] width 1190 height 591
drag, startPoint x: 386, startPoint y: 458, endPoint x: 406, endPoint y: 412, distance: 50.2
click at [406, 412] on div at bounding box center [595, 419] width 1190 height 591
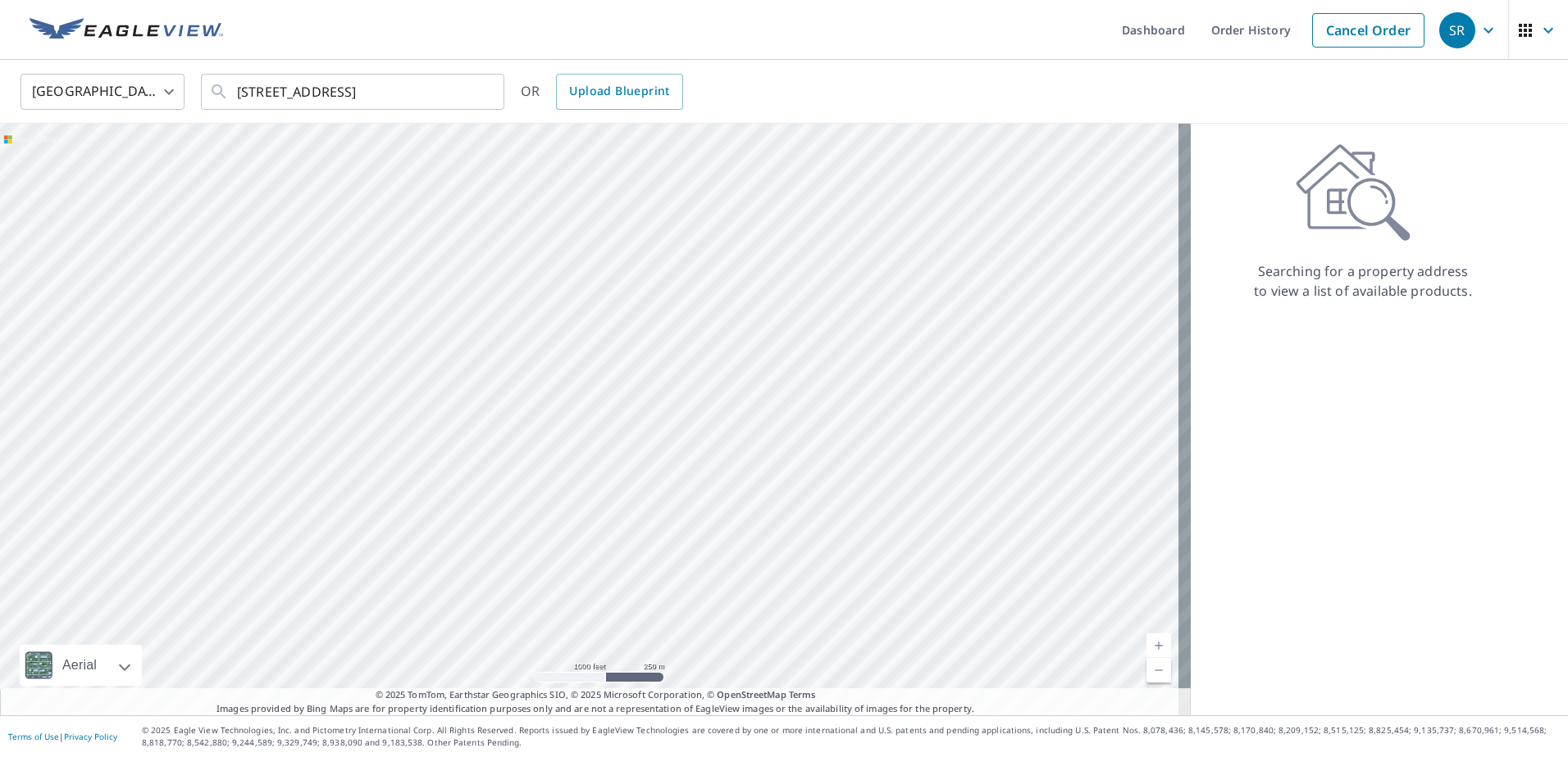
drag, startPoint x: 408, startPoint y: 559, endPoint x: 423, endPoint y: 372, distance: 187.6
click at [423, 373] on div at bounding box center [595, 419] width 1190 height 591
drag, startPoint x: 378, startPoint y: 556, endPoint x: 377, endPoint y: 484, distance: 72.0
click at [377, 484] on div at bounding box center [595, 419] width 1190 height 591
drag, startPoint x: 328, startPoint y: 443, endPoint x: 369, endPoint y: 596, distance: 158.4
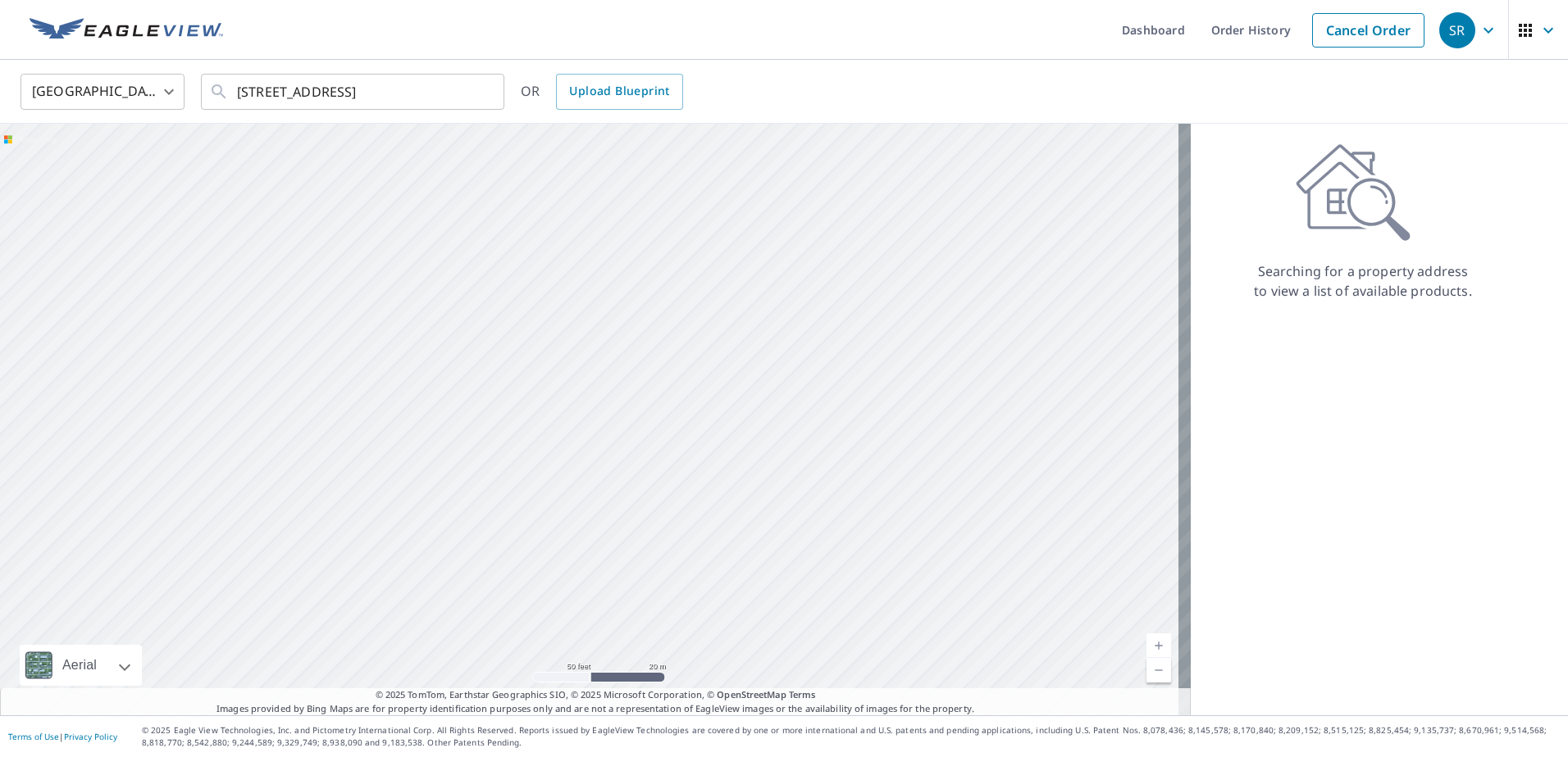
click at [369, 596] on div at bounding box center [595, 419] width 1190 height 591
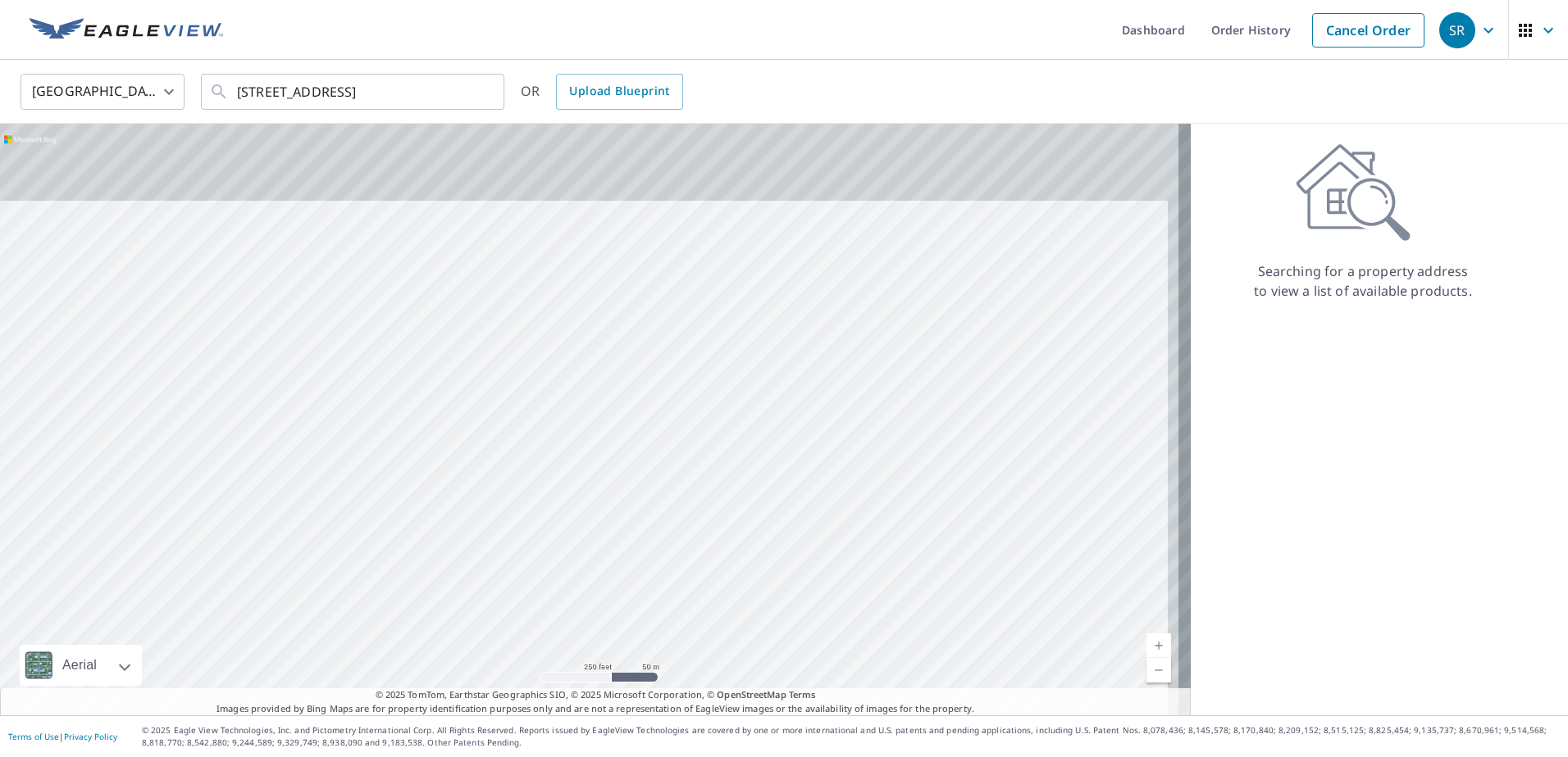
drag, startPoint x: 440, startPoint y: 261, endPoint x: 410, endPoint y: 672, distance: 412.1
click at [410, 671] on div at bounding box center [595, 419] width 1190 height 591
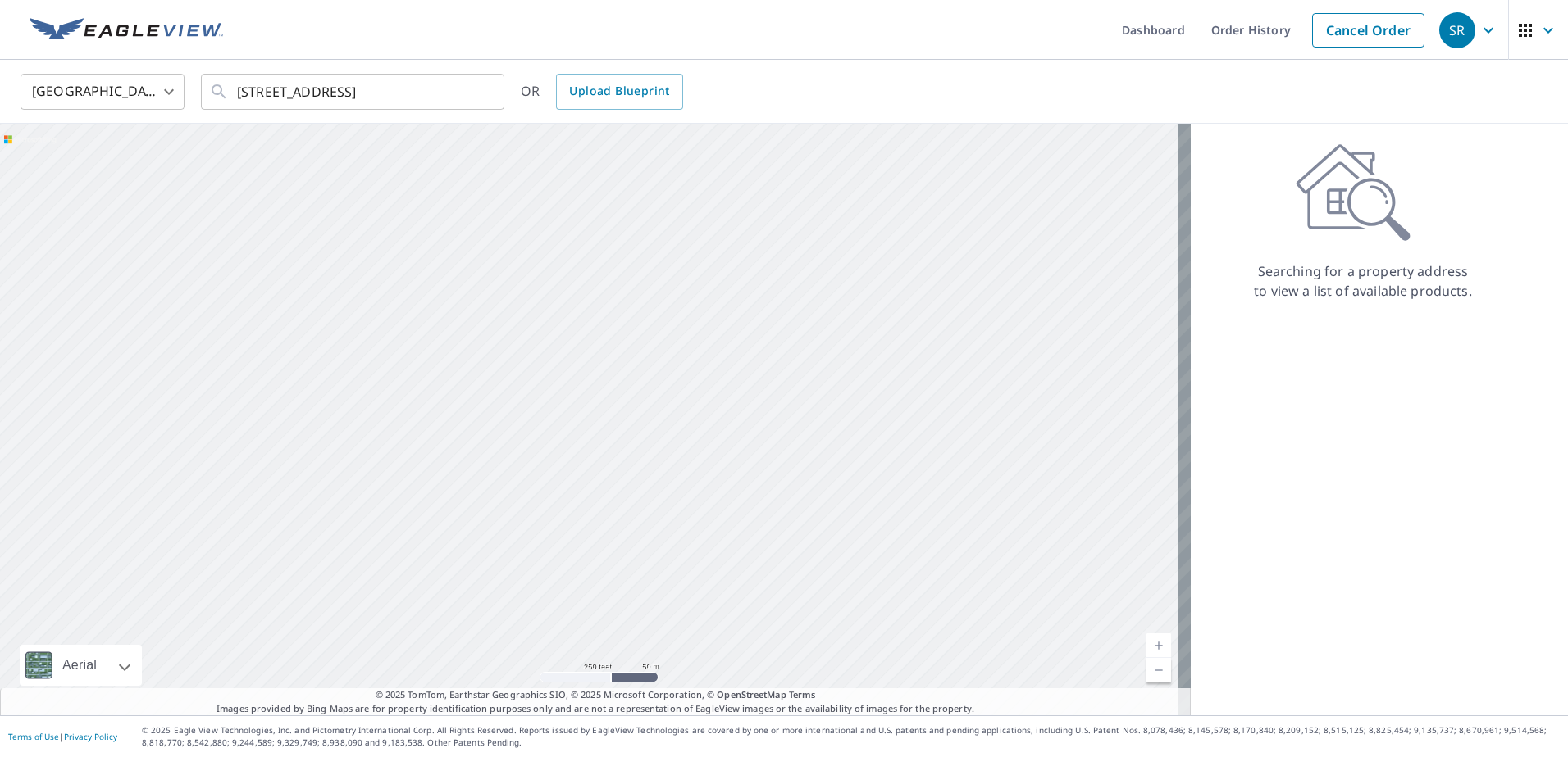
drag, startPoint x: 660, startPoint y: 211, endPoint x: 197, endPoint y: 463, distance: 527.1
click at [197, 463] on div at bounding box center [595, 419] width 1190 height 591
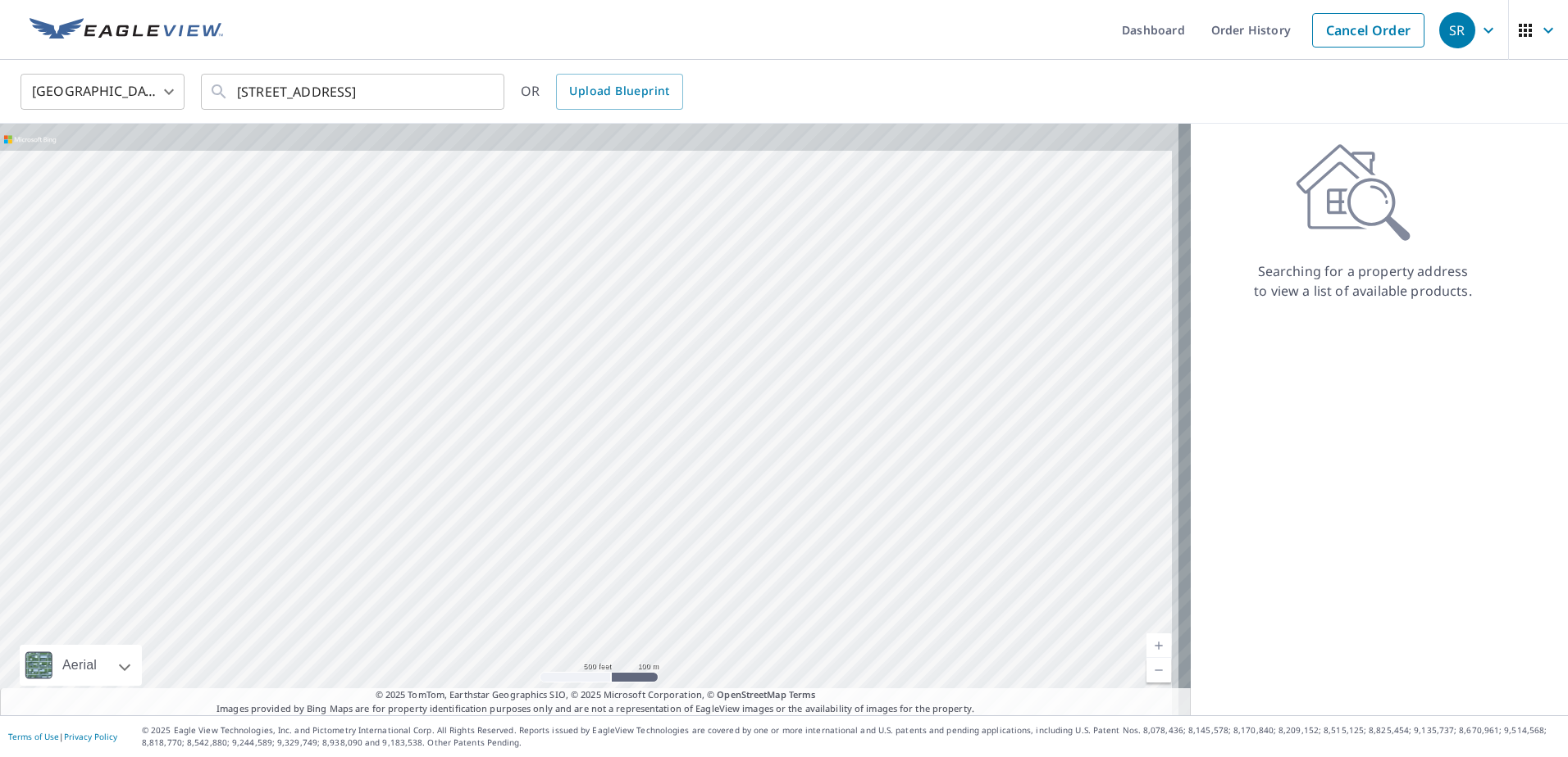
drag, startPoint x: 755, startPoint y: 217, endPoint x: 595, endPoint y: 631, distance: 443.8
click at [599, 628] on div at bounding box center [595, 419] width 1190 height 591
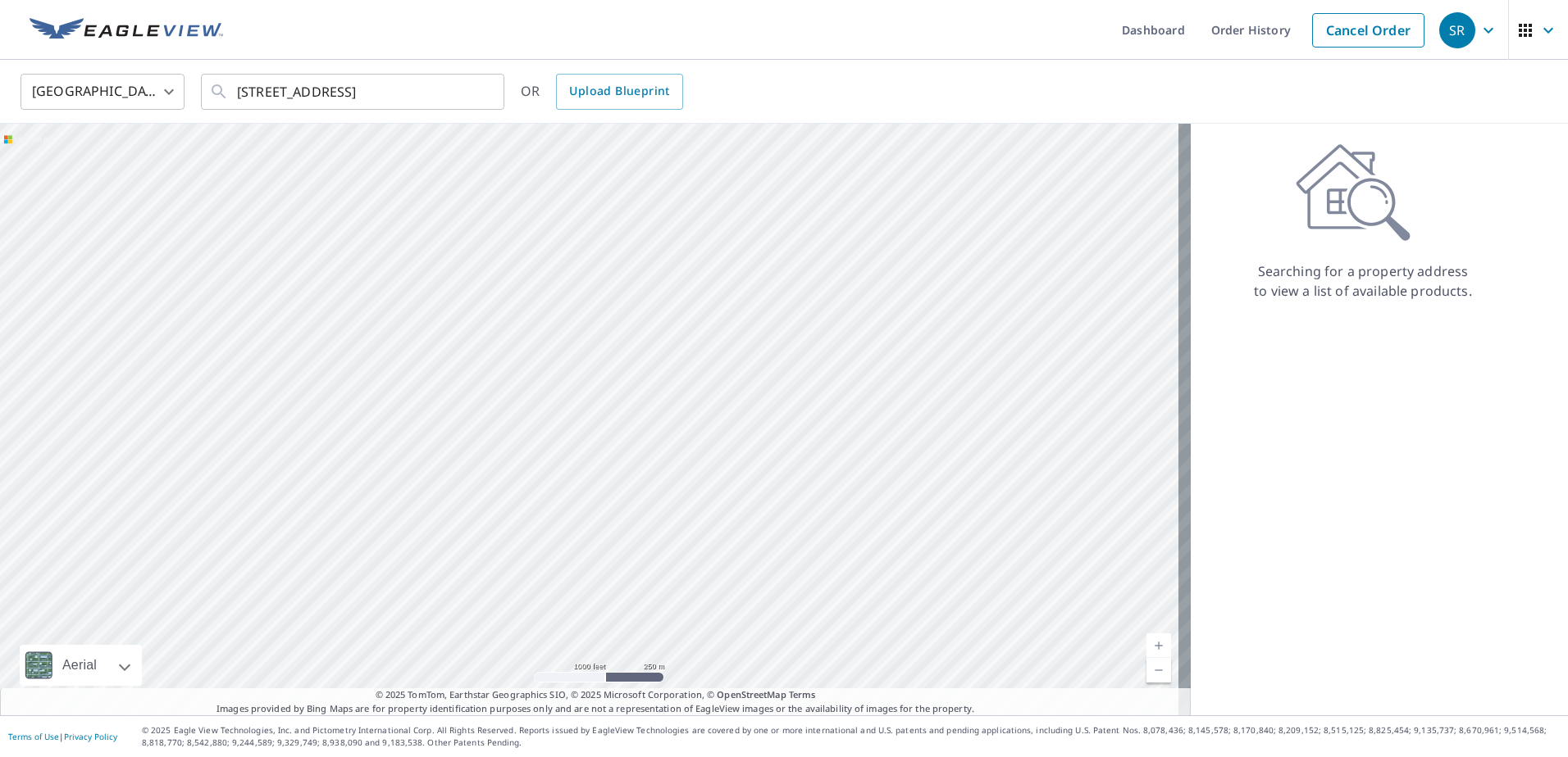
drag, startPoint x: 746, startPoint y: 388, endPoint x: 300, endPoint y: 533, distance: 469.0
click at [300, 533] on div at bounding box center [595, 419] width 1190 height 591
drag, startPoint x: 540, startPoint y: 400, endPoint x: 553, endPoint y: 454, distance: 55.5
click at [553, 460] on div at bounding box center [595, 419] width 1190 height 591
drag, startPoint x: 342, startPoint y: 432, endPoint x: 536, endPoint y: 647, distance: 289.6
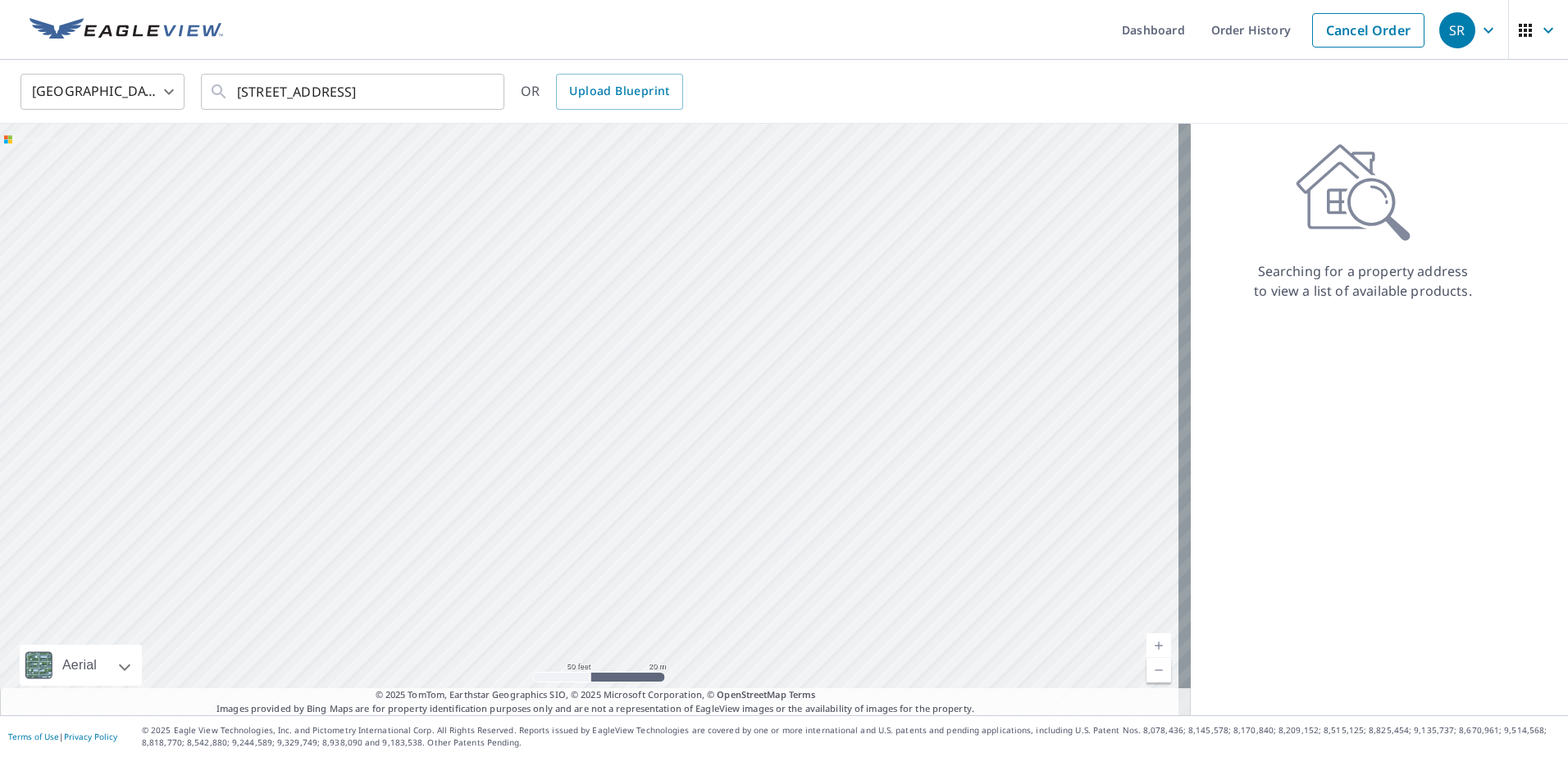
click at [536, 648] on div at bounding box center [595, 419] width 1190 height 591
drag, startPoint x: 486, startPoint y: 387, endPoint x: 516, endPoint y: 435, distance: 56.6
click at [516, 435] on div at bounding box center [595, 419] width 1190 height 591
drag, startPoint x: 642, startPoint y: 550, endPoint x: 642, endPoint y: 339, distance: 211.0
click at [642, 339] on div at bounding box center [595, 419] width 1190 height 591
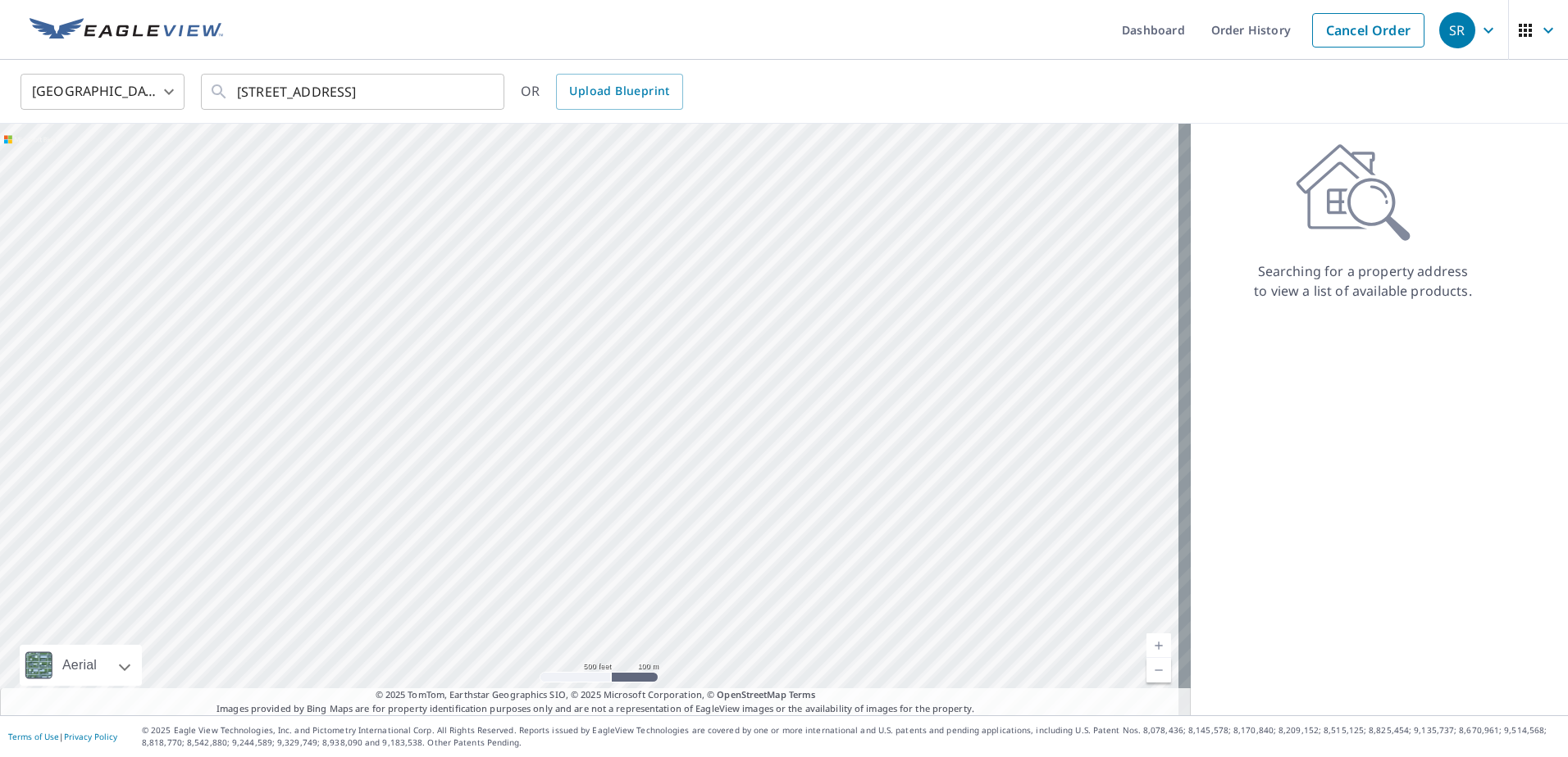
drag, startPoint x: 324, startPoint y: 596, endPoint x: 663, endPoint y: 396, distance: 393.6
click at [663, 396] on div at bounding box center [595, 419] width 1190 height 591
drag, startPoint x: 657, startPoint y: 306, endPoint x: 661, endPoint y: 334, distance: 28.3
click at [661, 334] on div at bounding box center [595, 419] width 1190 height 591
drag, startPoint x: 610, startPoint y: 325, endPoint x: 603, endPoint y: 549, distance: 224.1
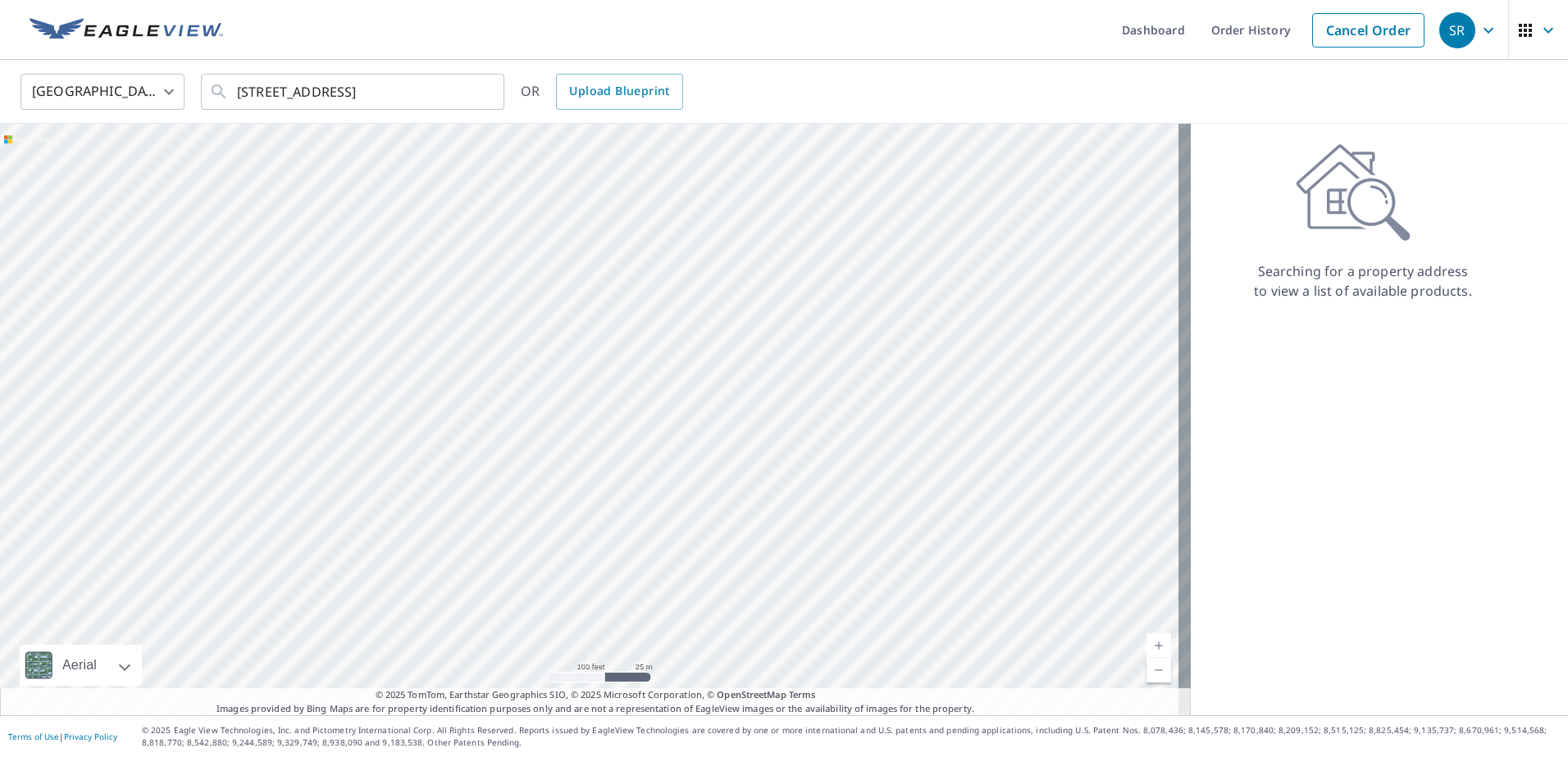
click at [603, 549] on div at bounding box center [595, 419] width 1190 height 591
drag, startPoint x: 528, startPoint y: 291, endPoint x: 465, endPoint y: 518, distance: 235.6
click at [465, 518] on div at bounding box center [595, 419] width 1190 height 591
click at [221, 334] on div at bounding box center [595, 419] width 1190 height 591
click at [980, 336] on div at bounding box center [595, 419] width 1190 height 591
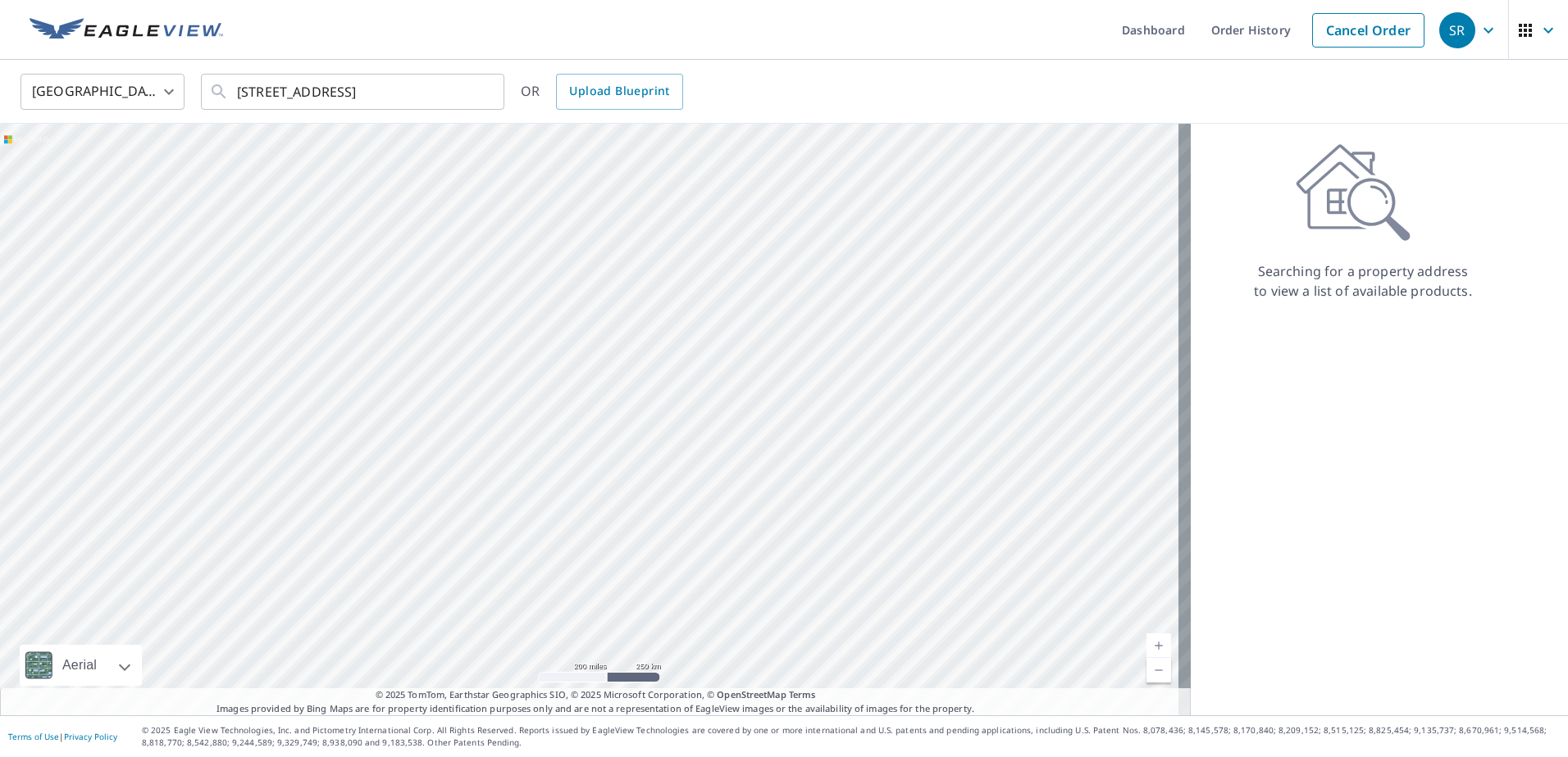
click at [980, 336] on div at bounding box center [595, 419] width 1190 height 591
click at [516, 93] on div "[GEOGRAPHIC_DATA] [GEOGRAPHIC_DATA] ​ [STREET_ADDRESS] ​ OR Upload Blueprint" at bounding box center [778, 91] width 1540 height 38
click at [476, 93] on icon "Clear" at bounding box center [482, 92] width 17 height 17
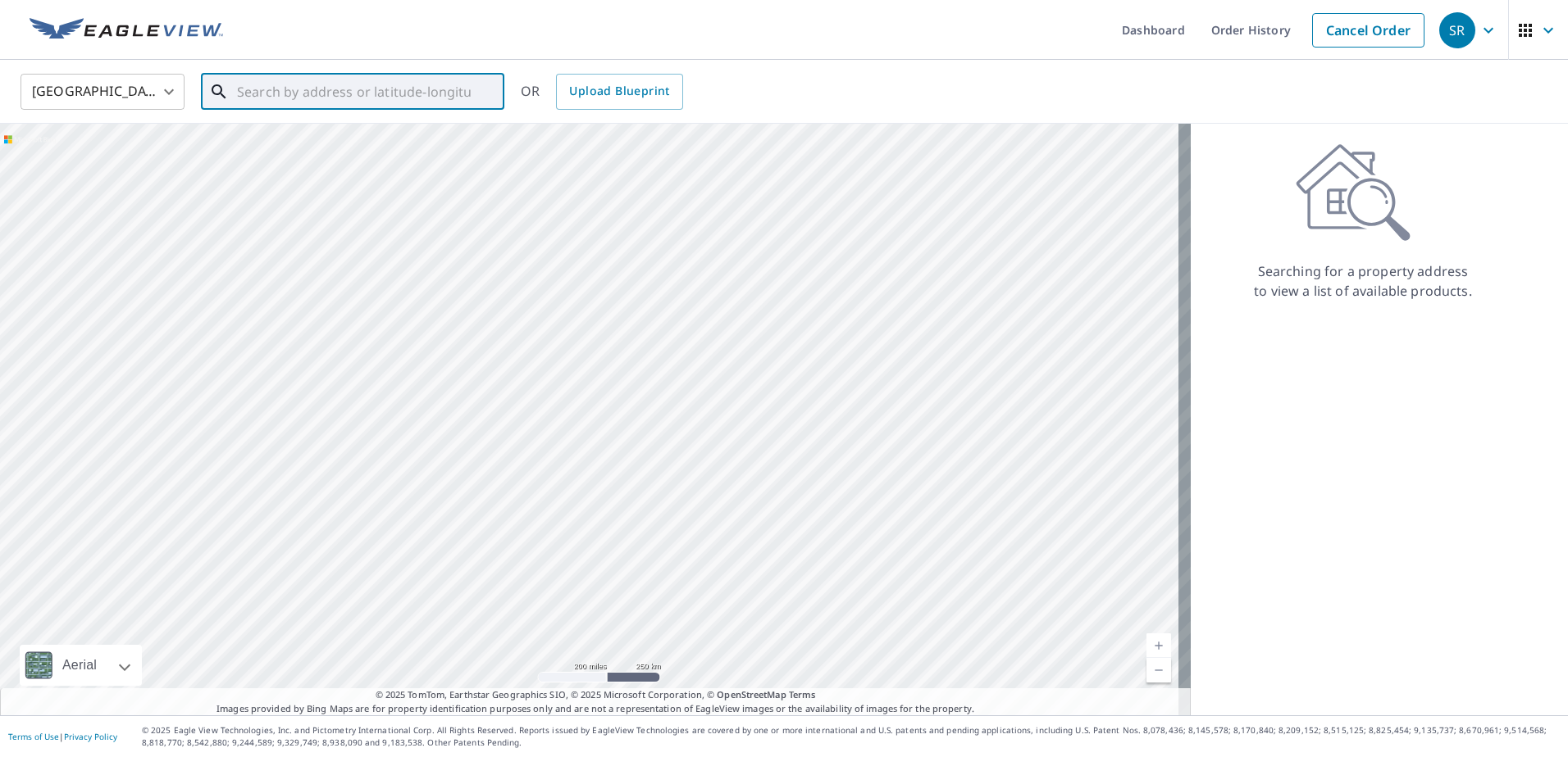
click at [484, 94] on div at bounding box center [481, 91] width 21 height 23
paste input "[STREET_ADDRESS]"
click at [251, 149] on p "[GEOGRAPHIC_DATA]" at bounding box center [362, 157] width 258 height 17
type input "[STREET_ADDRESS]"
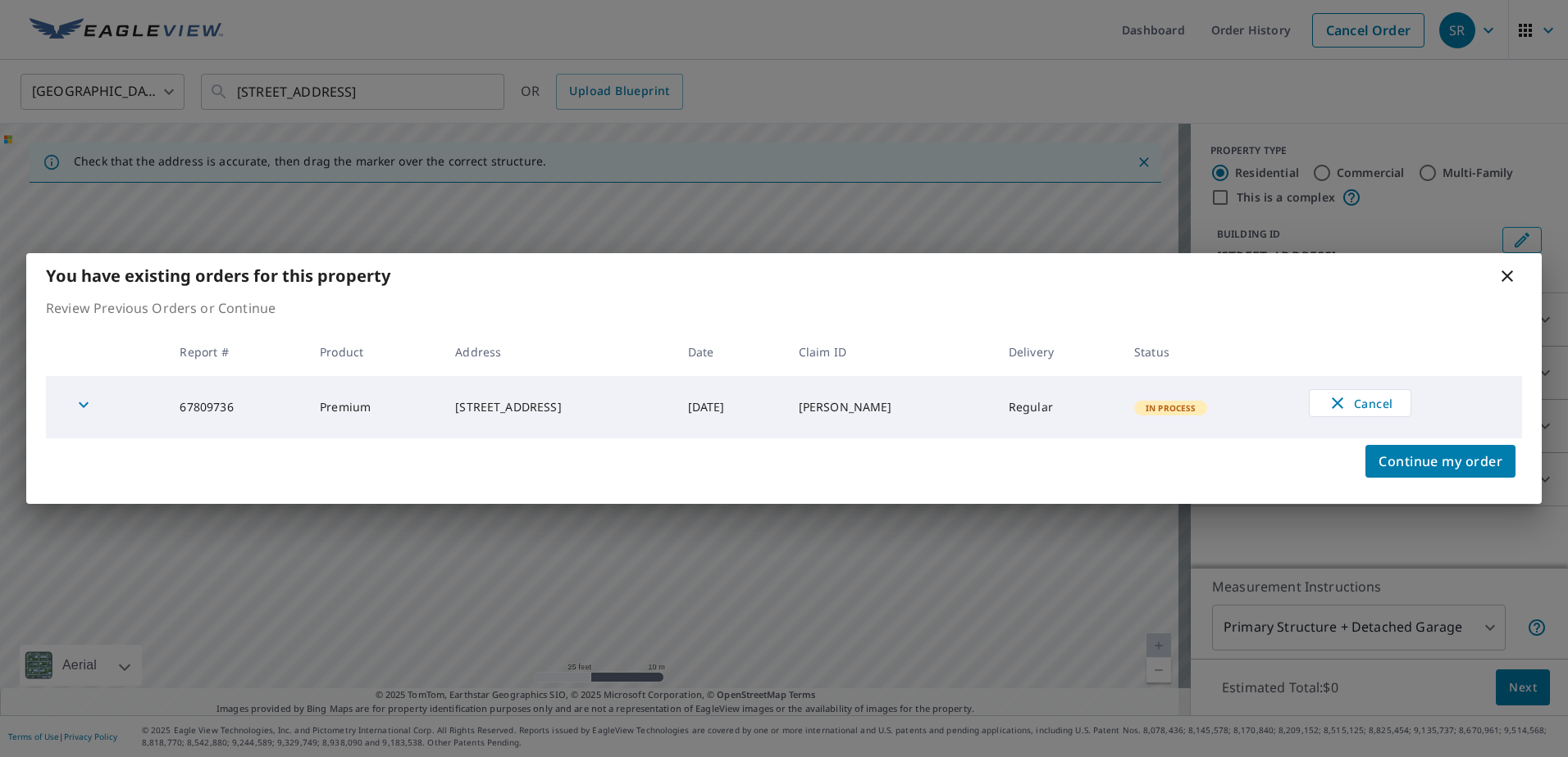
click at [1508, 275] on icon at bounding box center [1507, 276] width 11 height 11
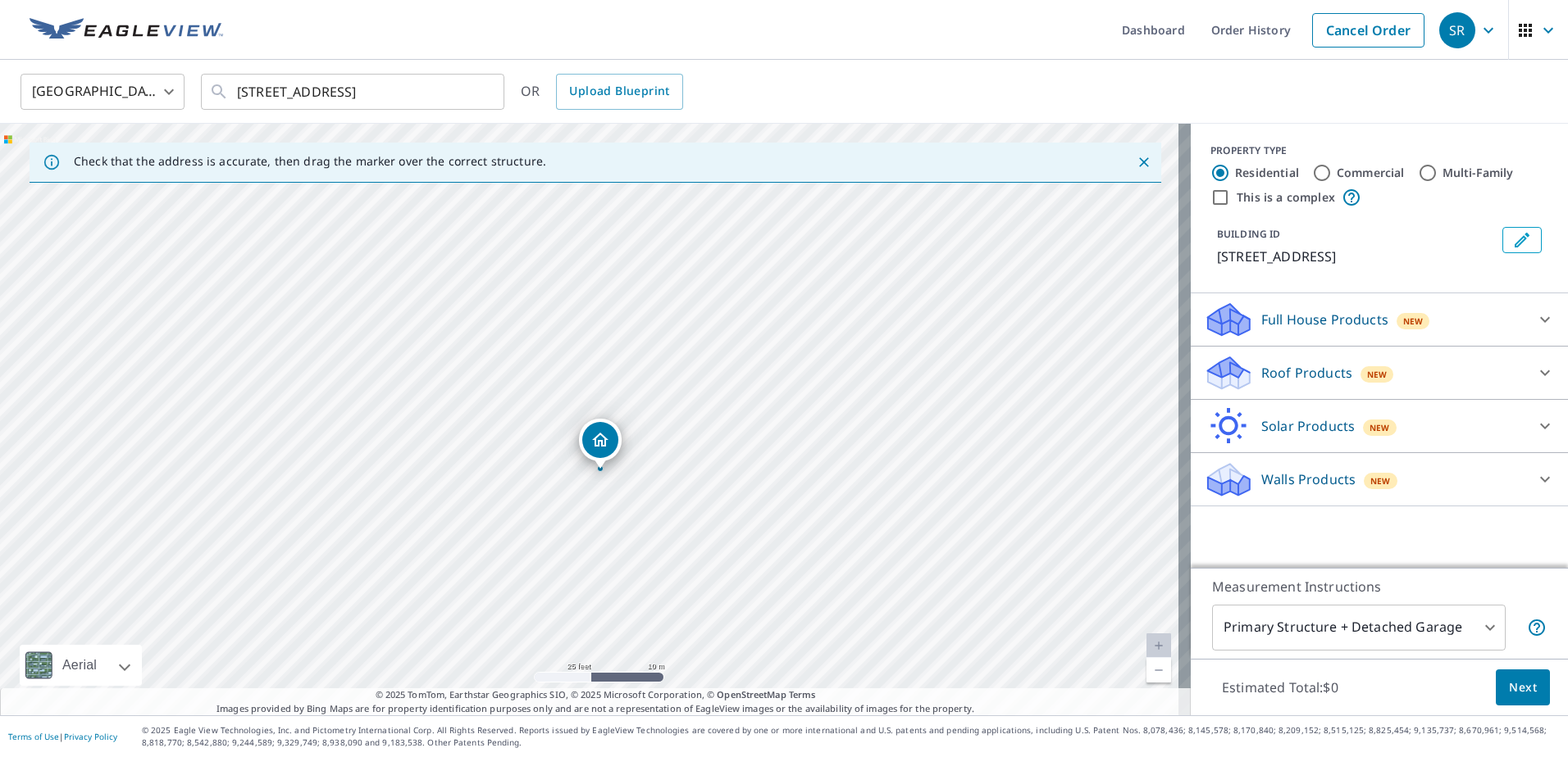
drag, startPoint x: 589, startPoint y: 384, endPoint x: 599, endPoint y: 438, distance: 54.9
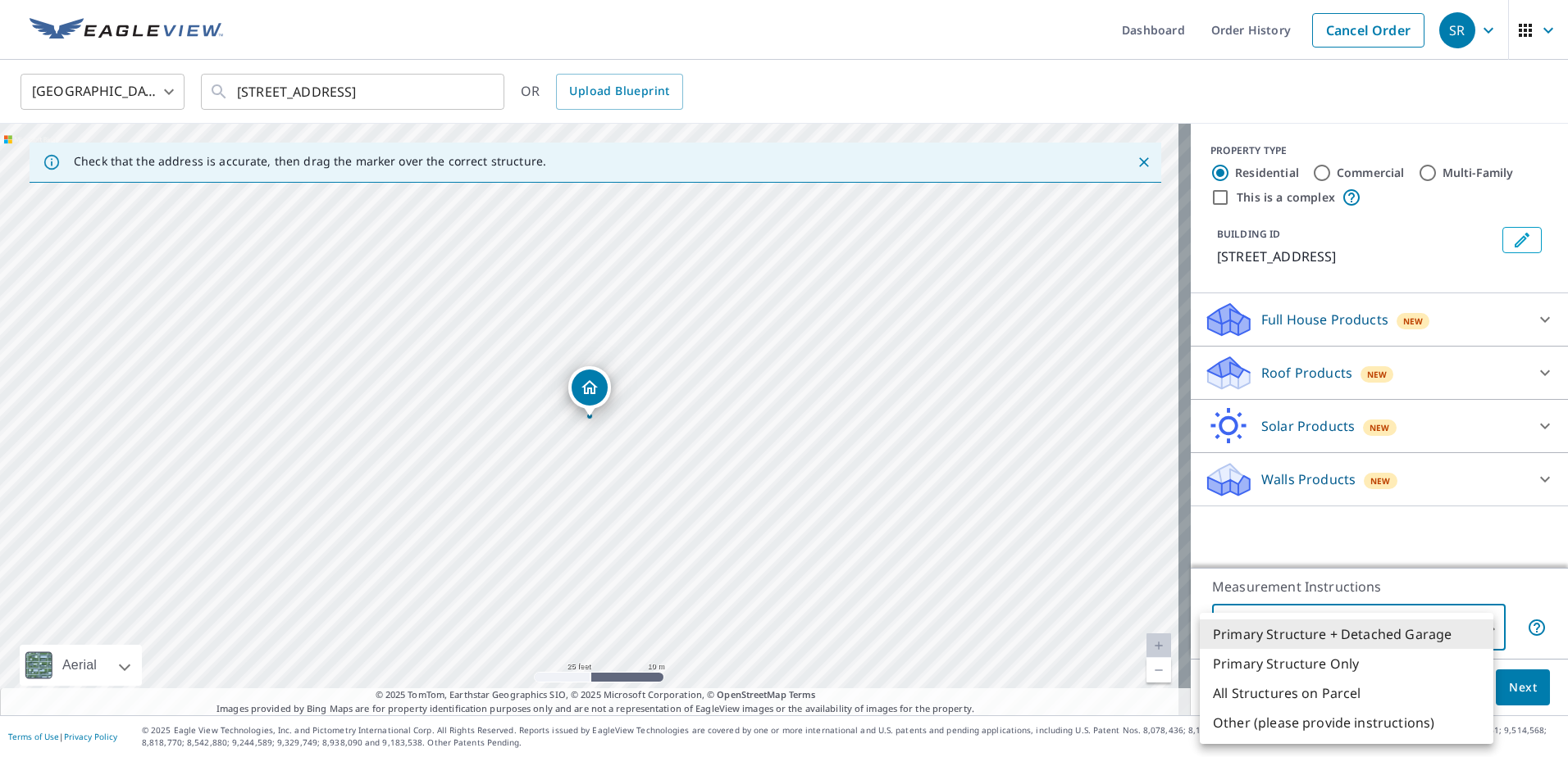
click at [1451, 626] on body "SR SR Dashboard Order History Cancel Order SR [GEOGRAPHIC_DATA] [GEOGRAPHIC_DAT…" at bounding box center [784, 378] width 1568 height 757
click at [1451, 626] on li "Primary Structure + Detached Garage" at bounding box center [1346, 634] width 293 height 30
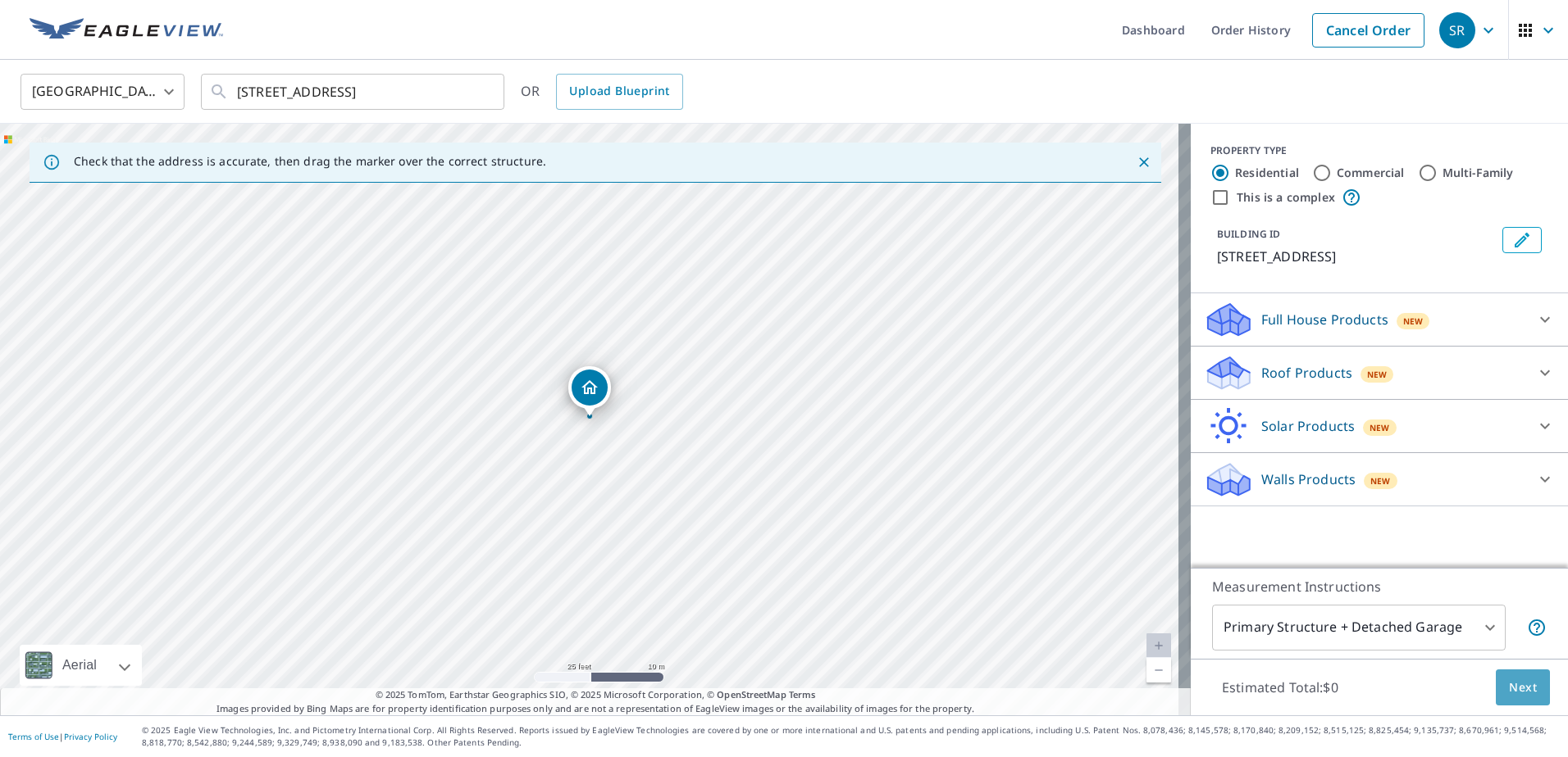
click at [1508, 681] on span "Next" at bounding box center [1522, 688] width 28 height 20
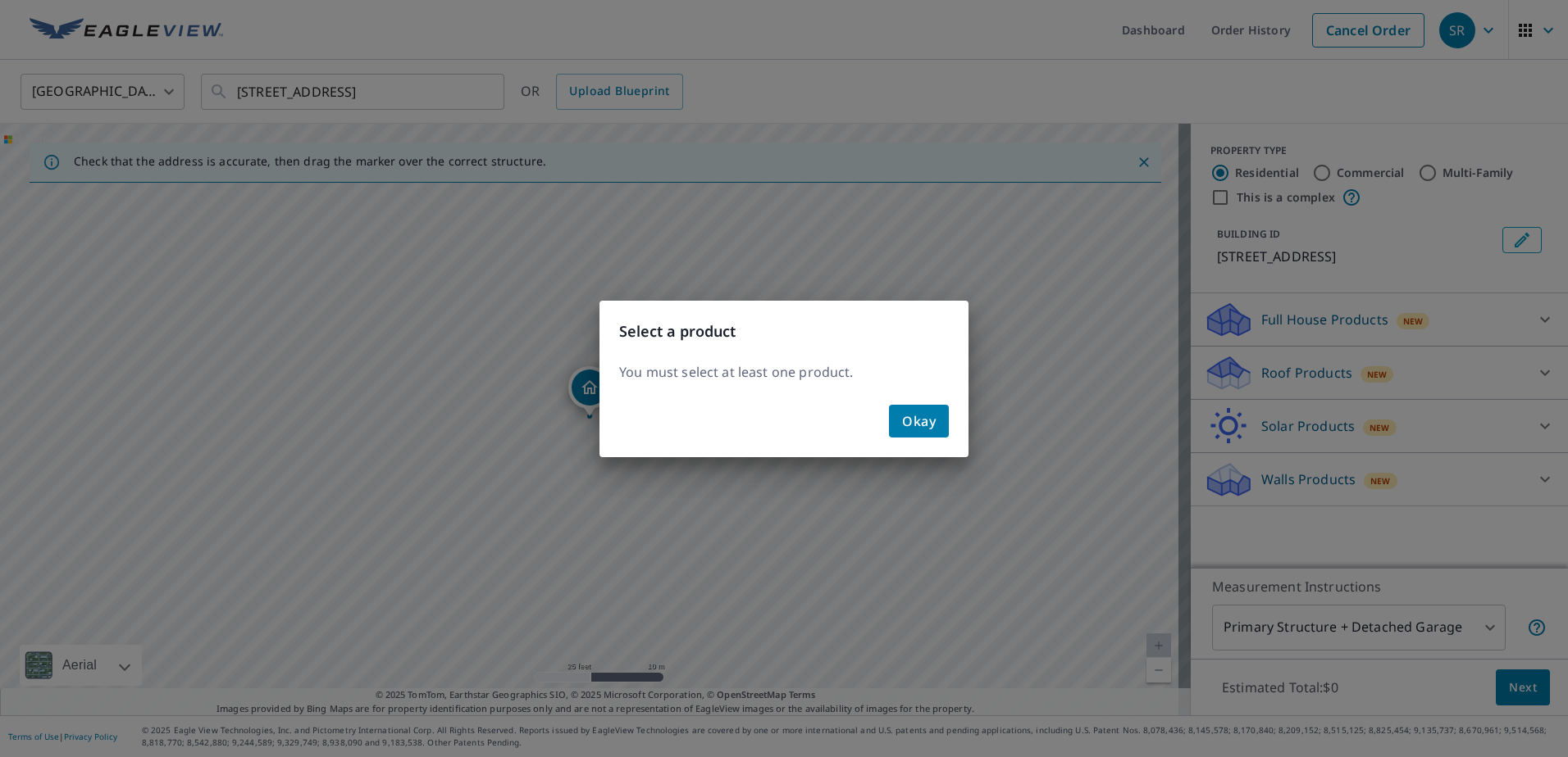
click at [927, 423] on span "Okay" at bounding box center [918, 421] width 34 height 23
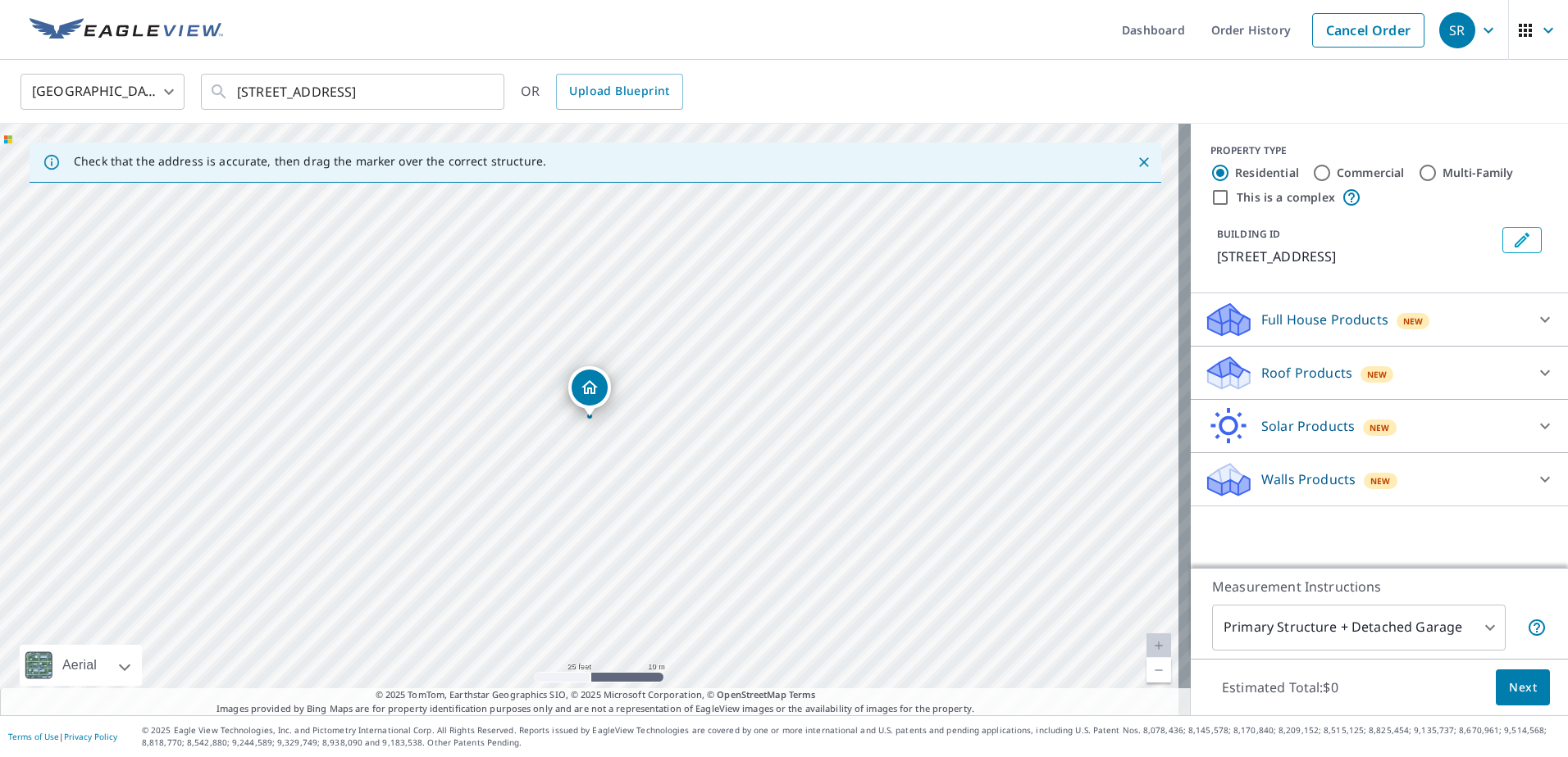
click at [1512, 238] on icon "Edit building 1" at bounding box center [1521, 240] width 20 height 20
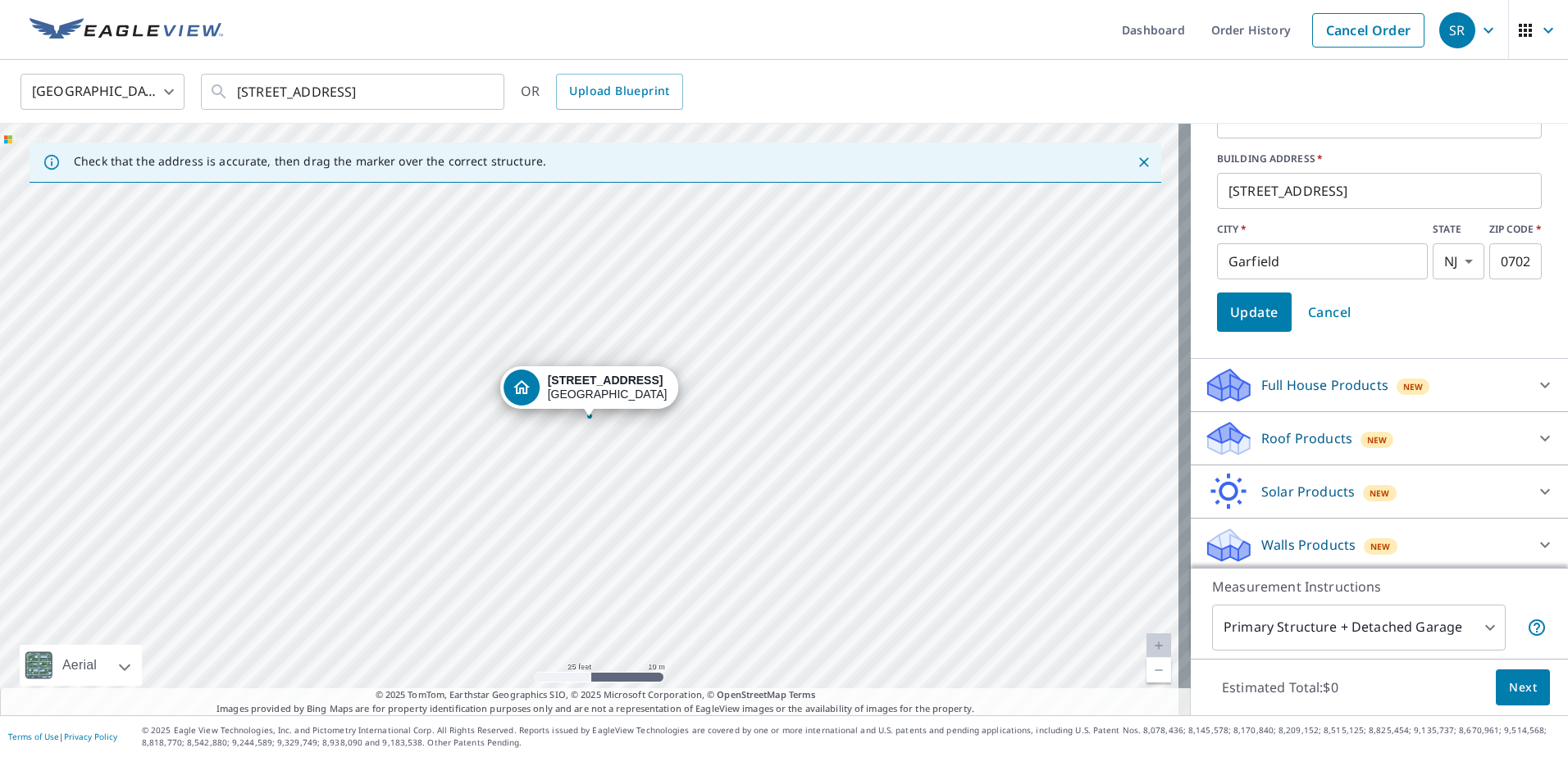
scroll to position [185, 0]
click at [1534, 379] on icon at bounding box center [1544, 380] width 20 height 20
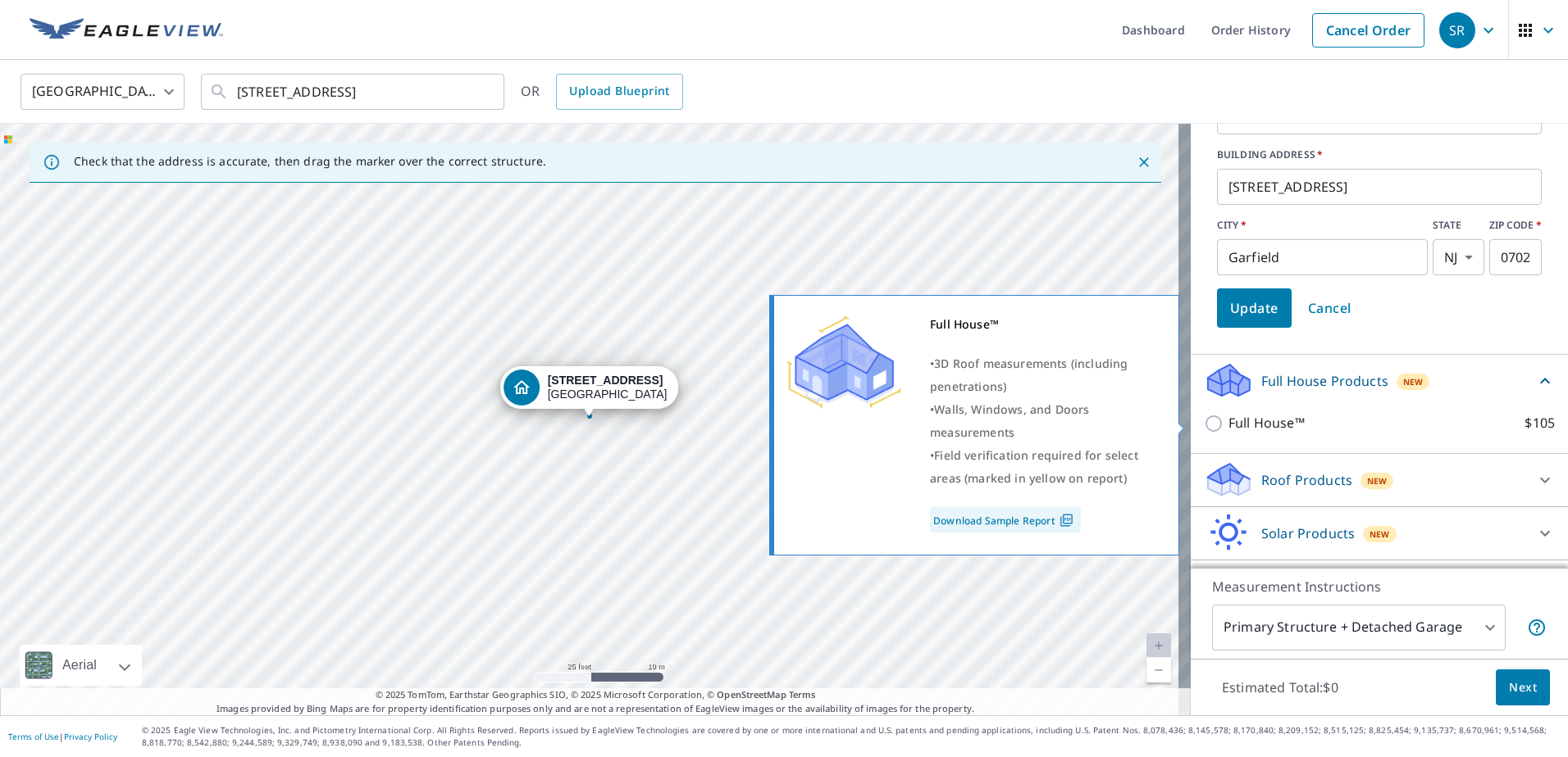
click at [1207, 422] on input "Full House™ $105" at bounding box center [1215, 423] width 24 height 20
checkbox input "true"
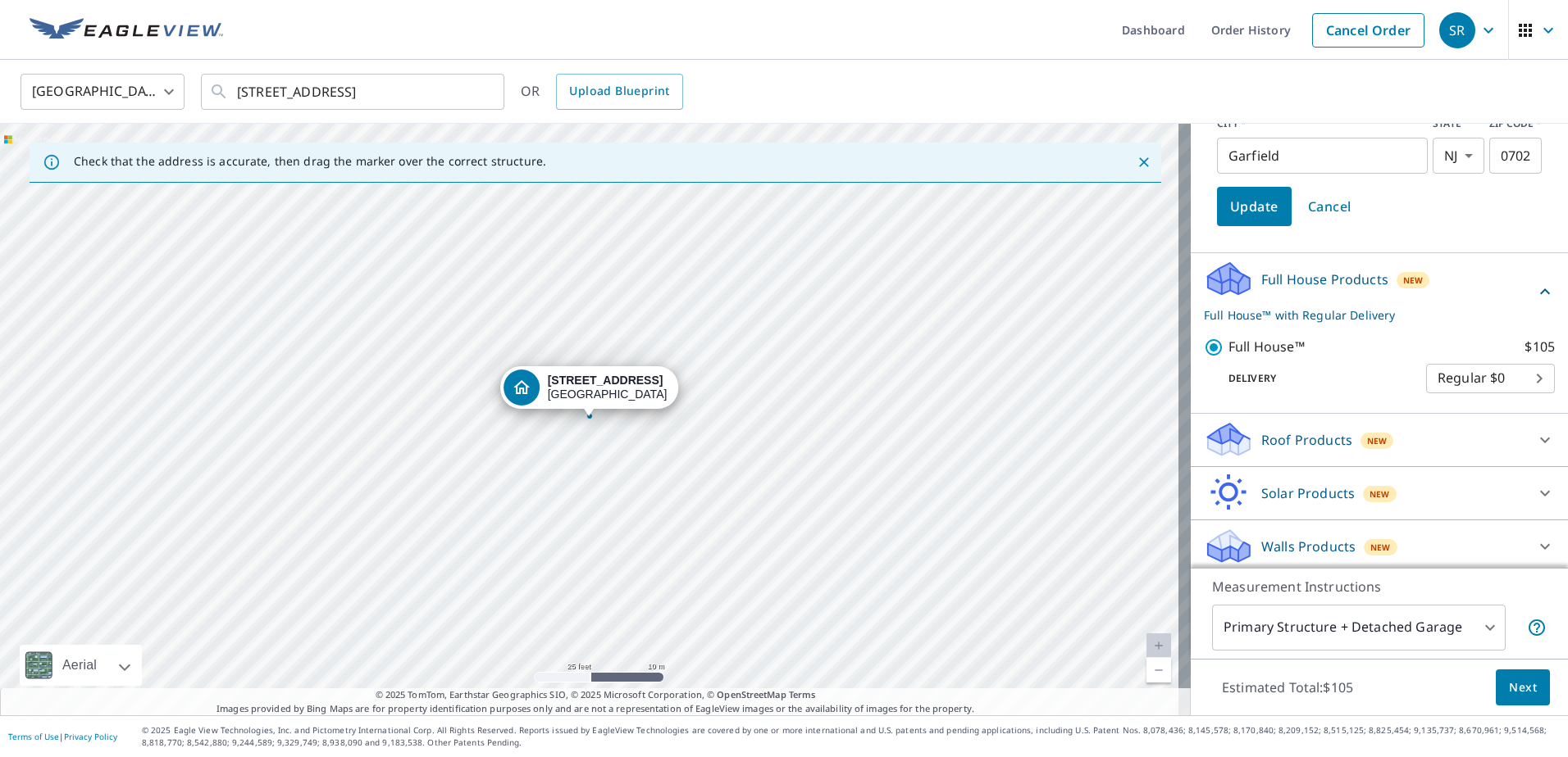
scroll to position [293, 0]
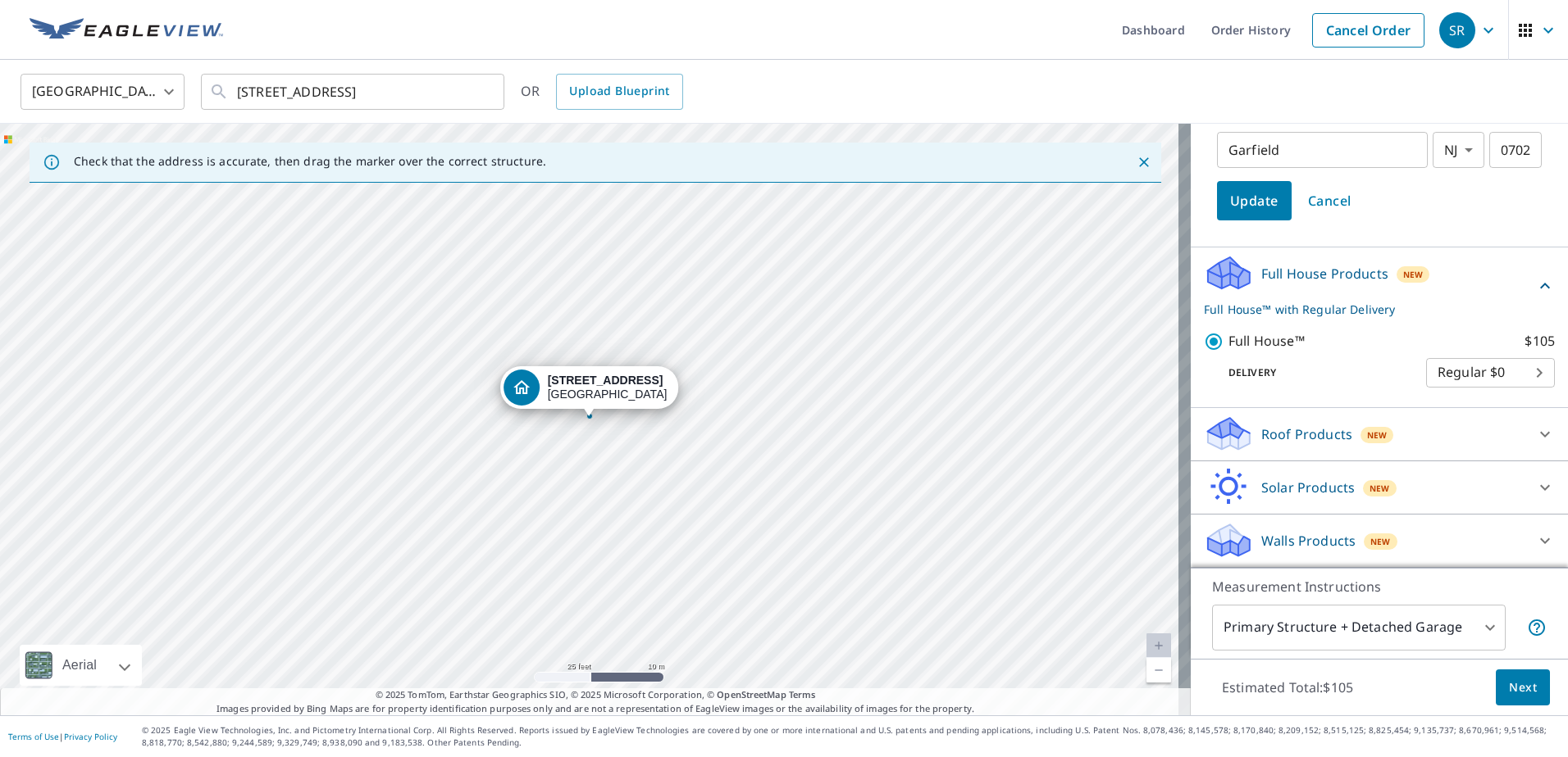
click at [1508, 684] on span "Next" at bounding box center [1522, 688] width 28 height 20
